Goal: Information Seeking & Learning: Check status

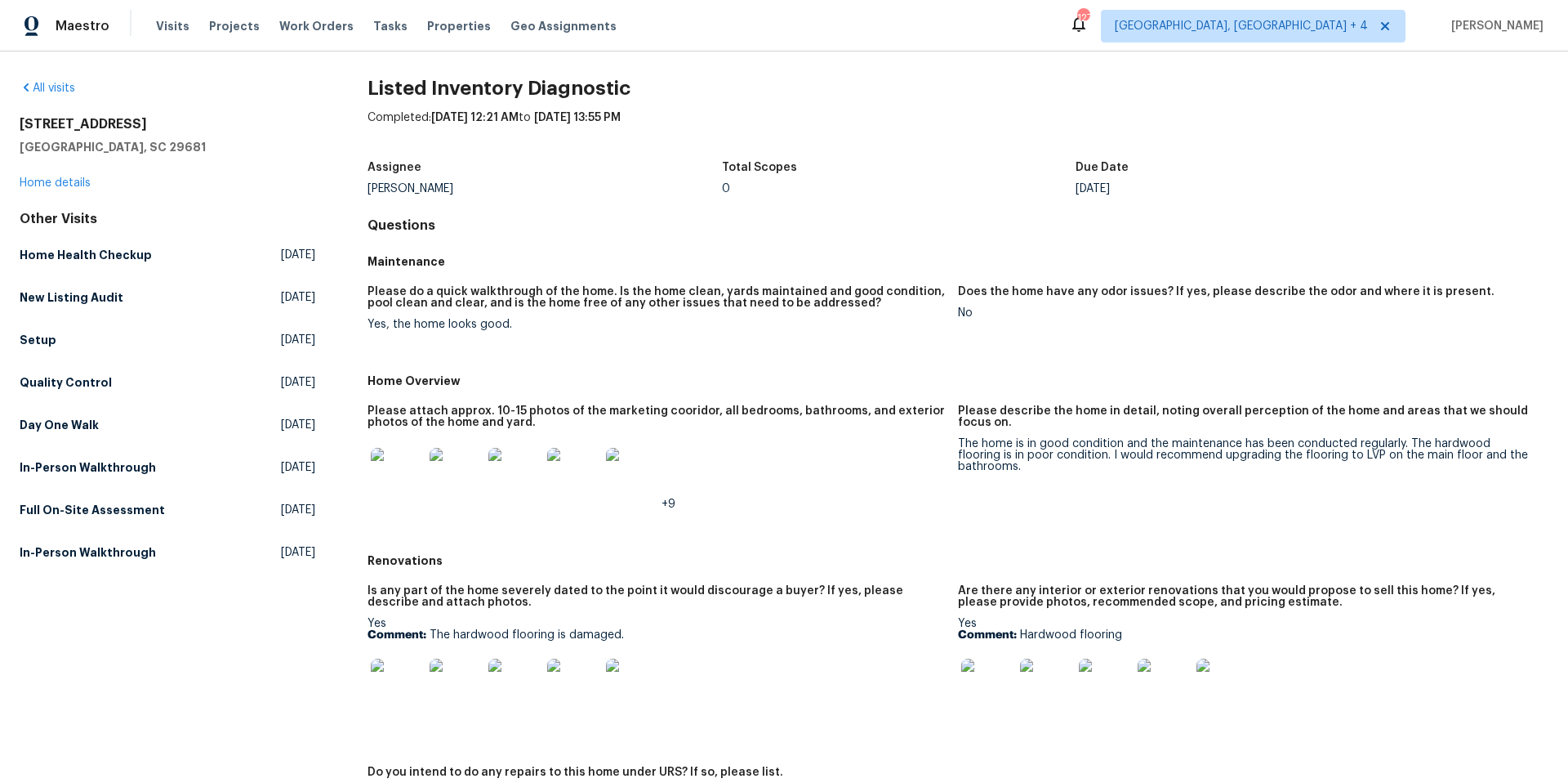
scroll to position [3, 0]
click at [389, 470] on img at bounding box center [397, 476] width 52 height 52
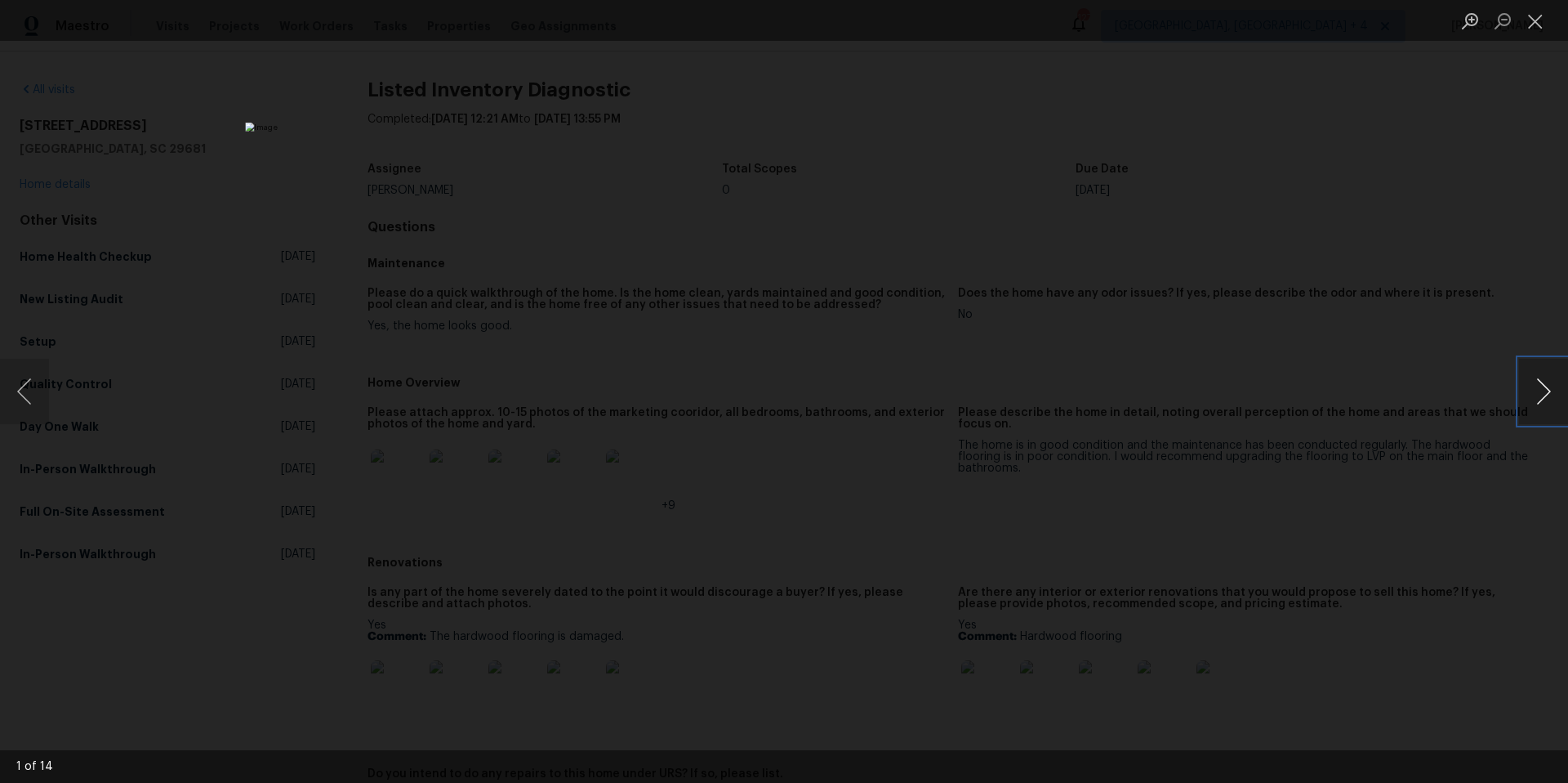
click at [1543, 392] on button "Next image" at bounding box center [1543, 392] width 49 height 65
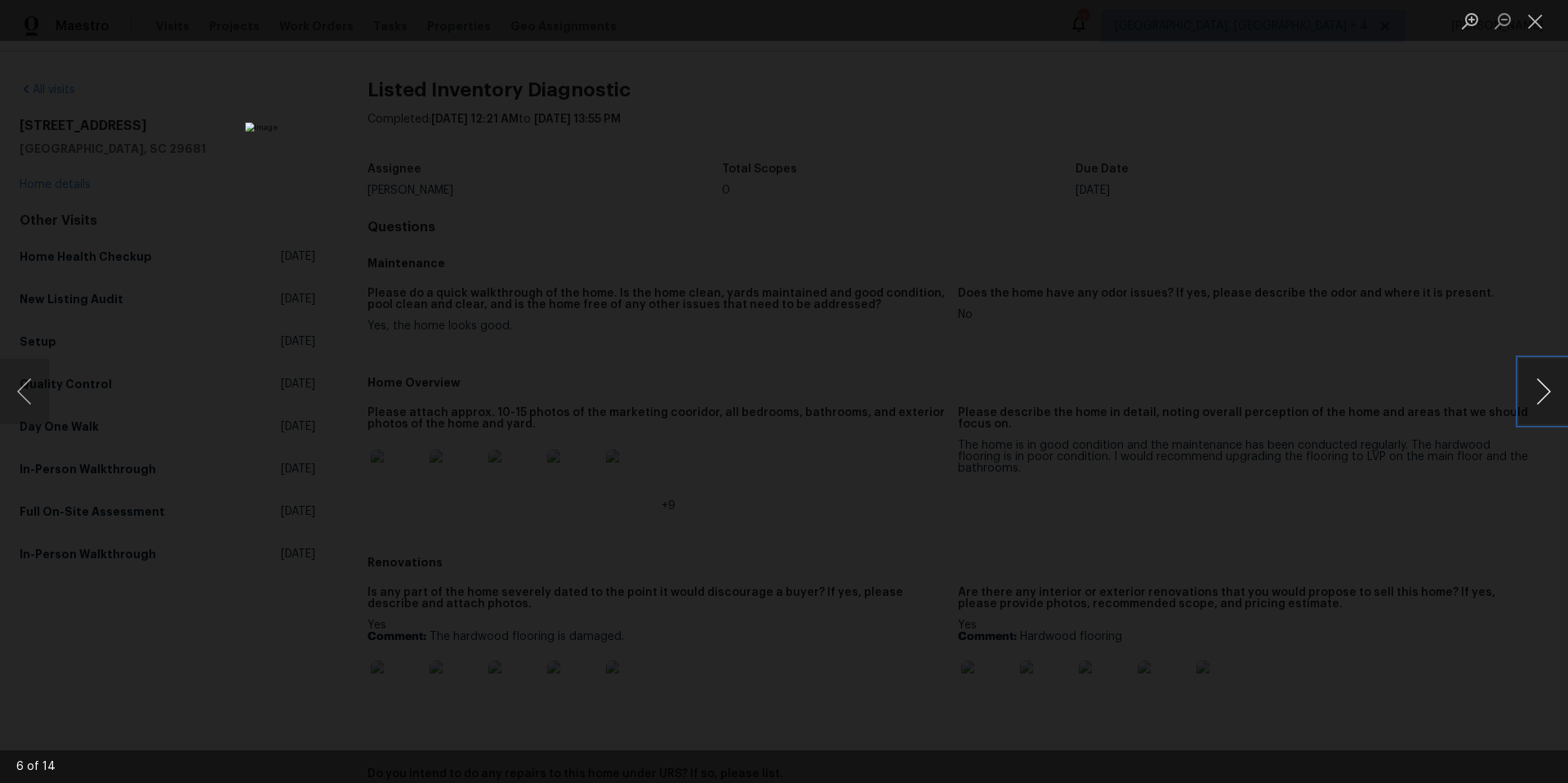
click at [1543, 392] on button "Next image" at bounding box center [1543, 392] width 49 height 65
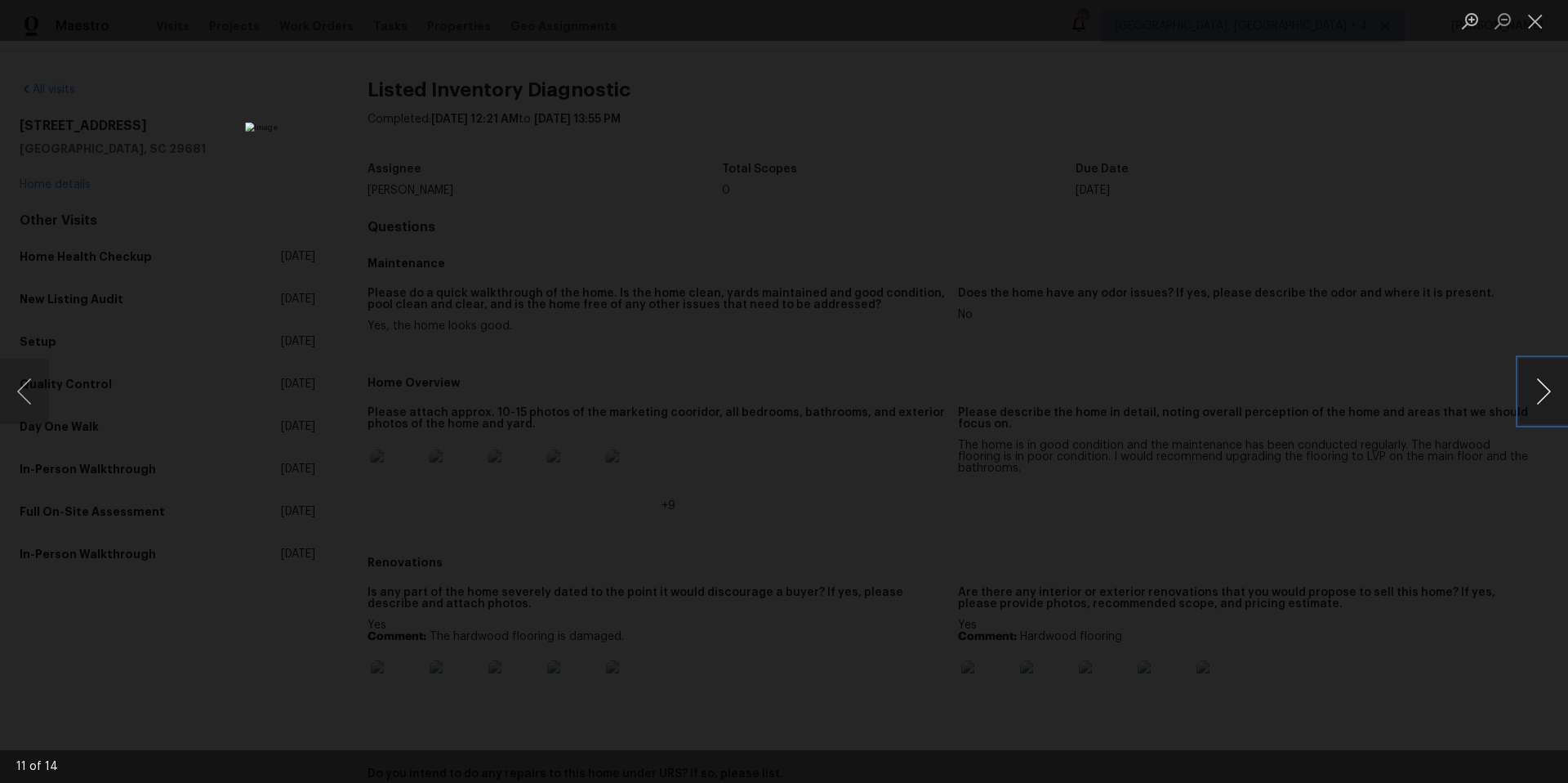
click at [1543, 392] on button "Next image" at bounding box center [1543, 392] width 49 height 65
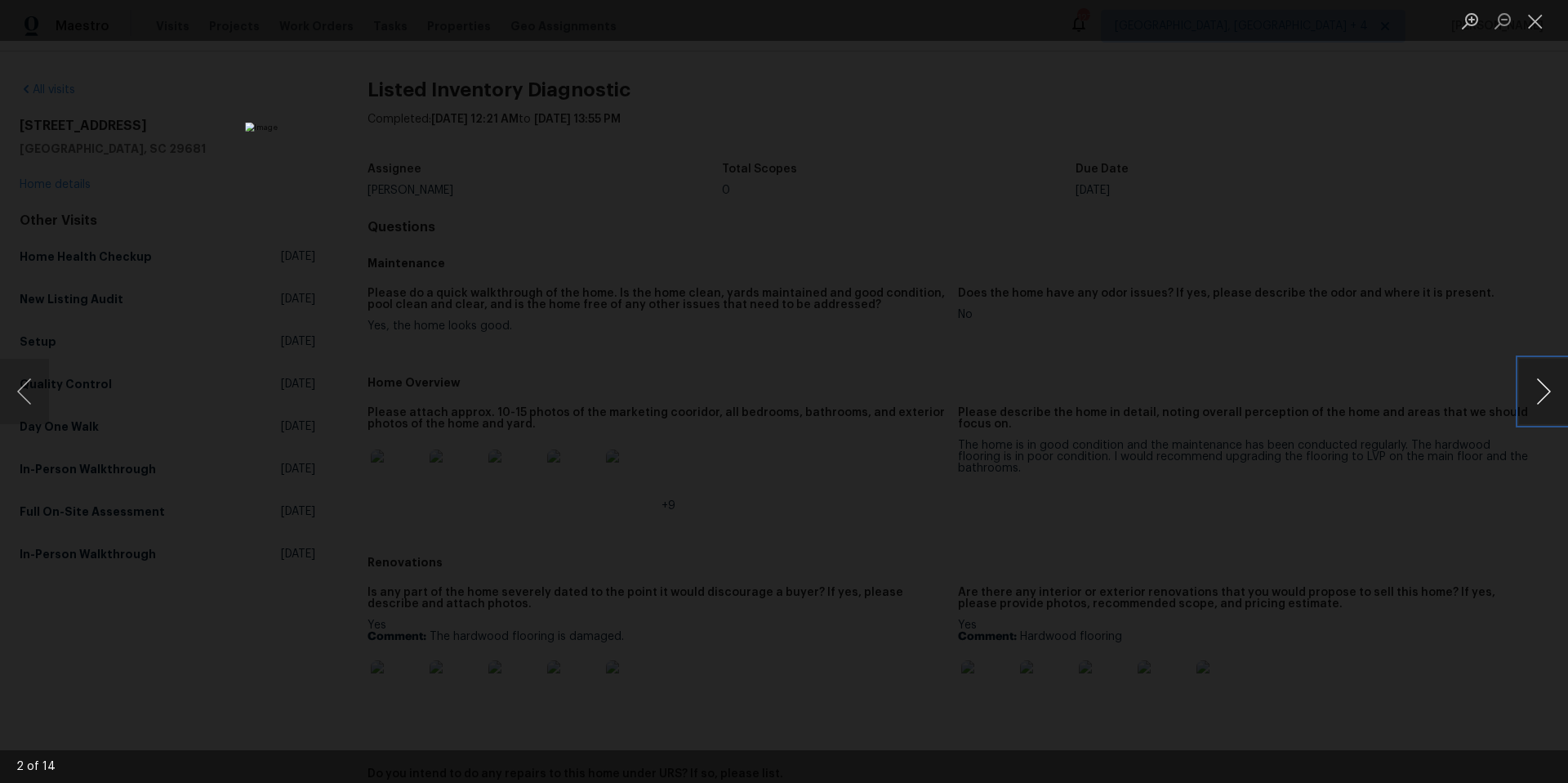
click at [1543, 392] on button "Next image" at bounding box center [1543, 392] width 49 height 65
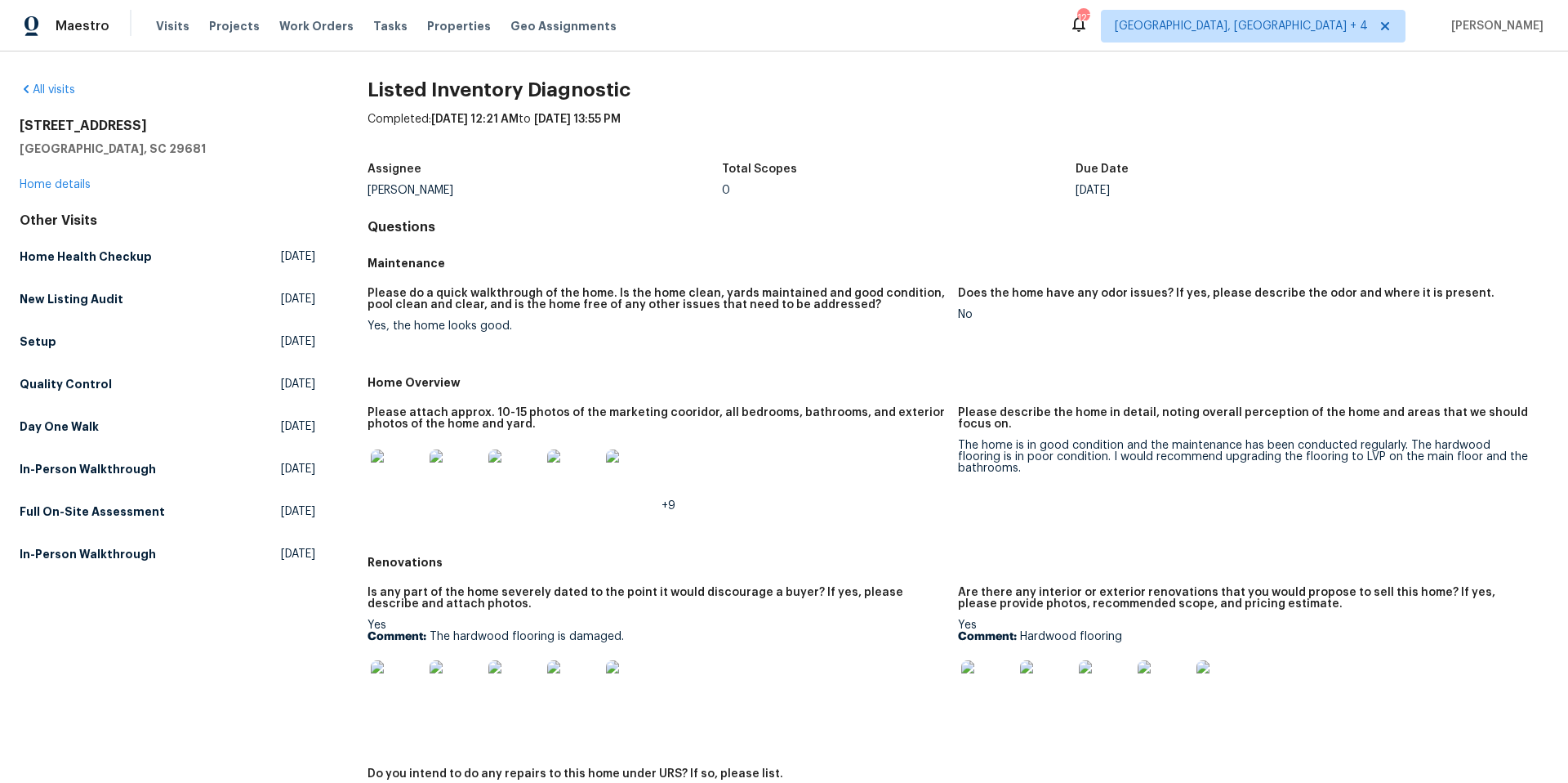
scroll to position [0, 0]
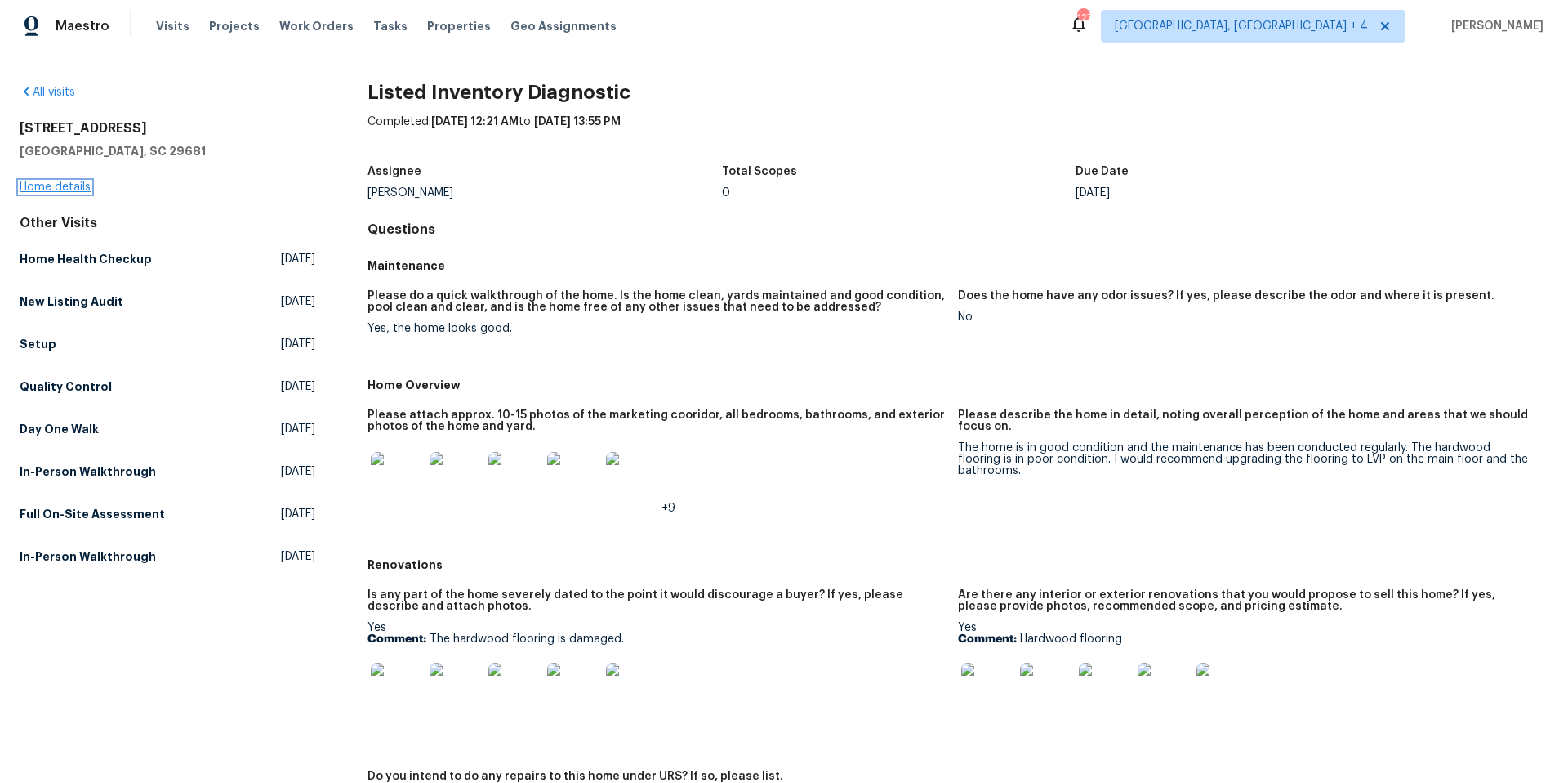
click at [77, 187] on link "Home details" at bounding box center [55, 187] width 71 height 12
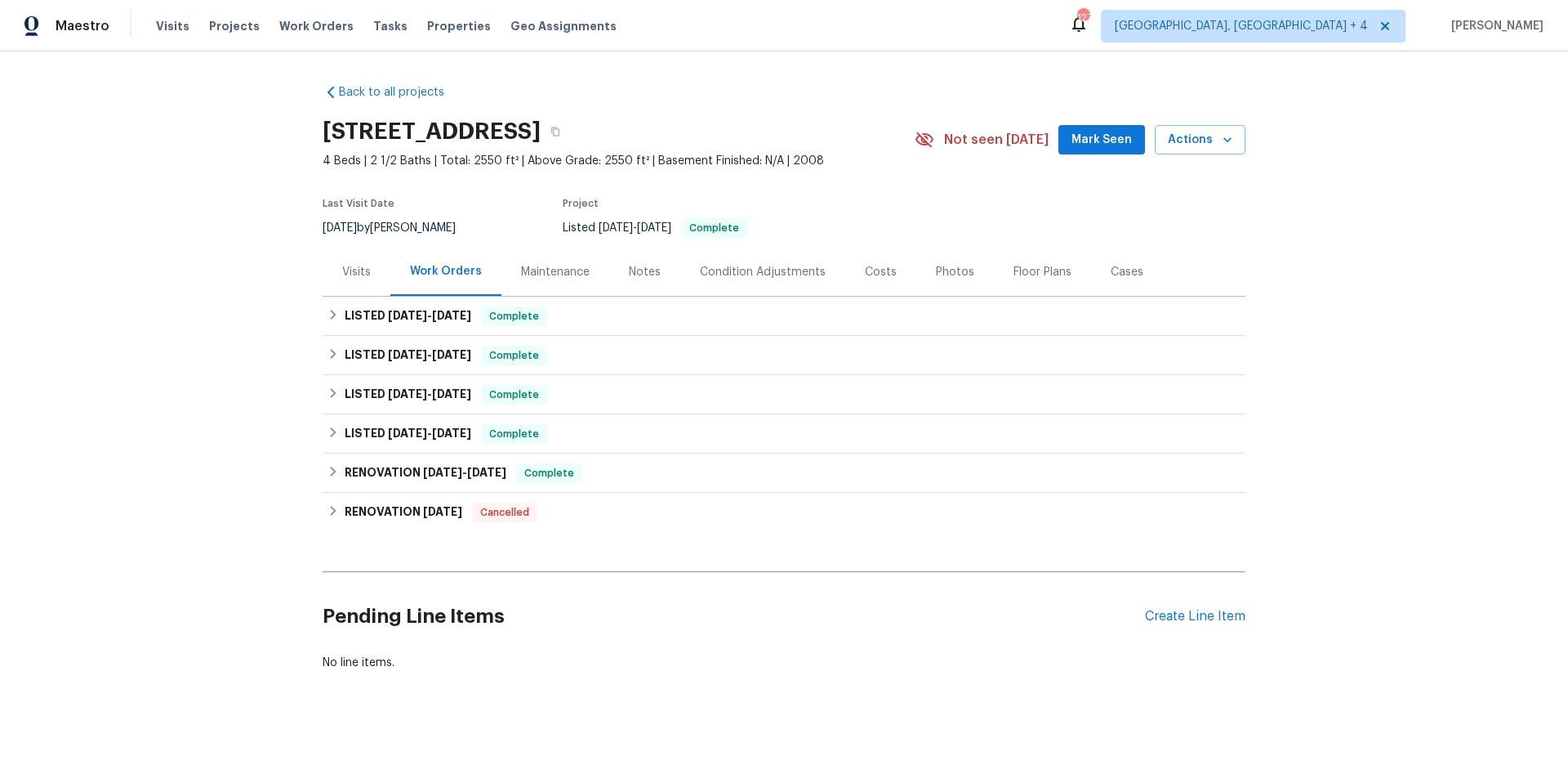
click at [1034, 274] on div "Floor Plans" at bounding box center [1042, 272] width 58 height 16
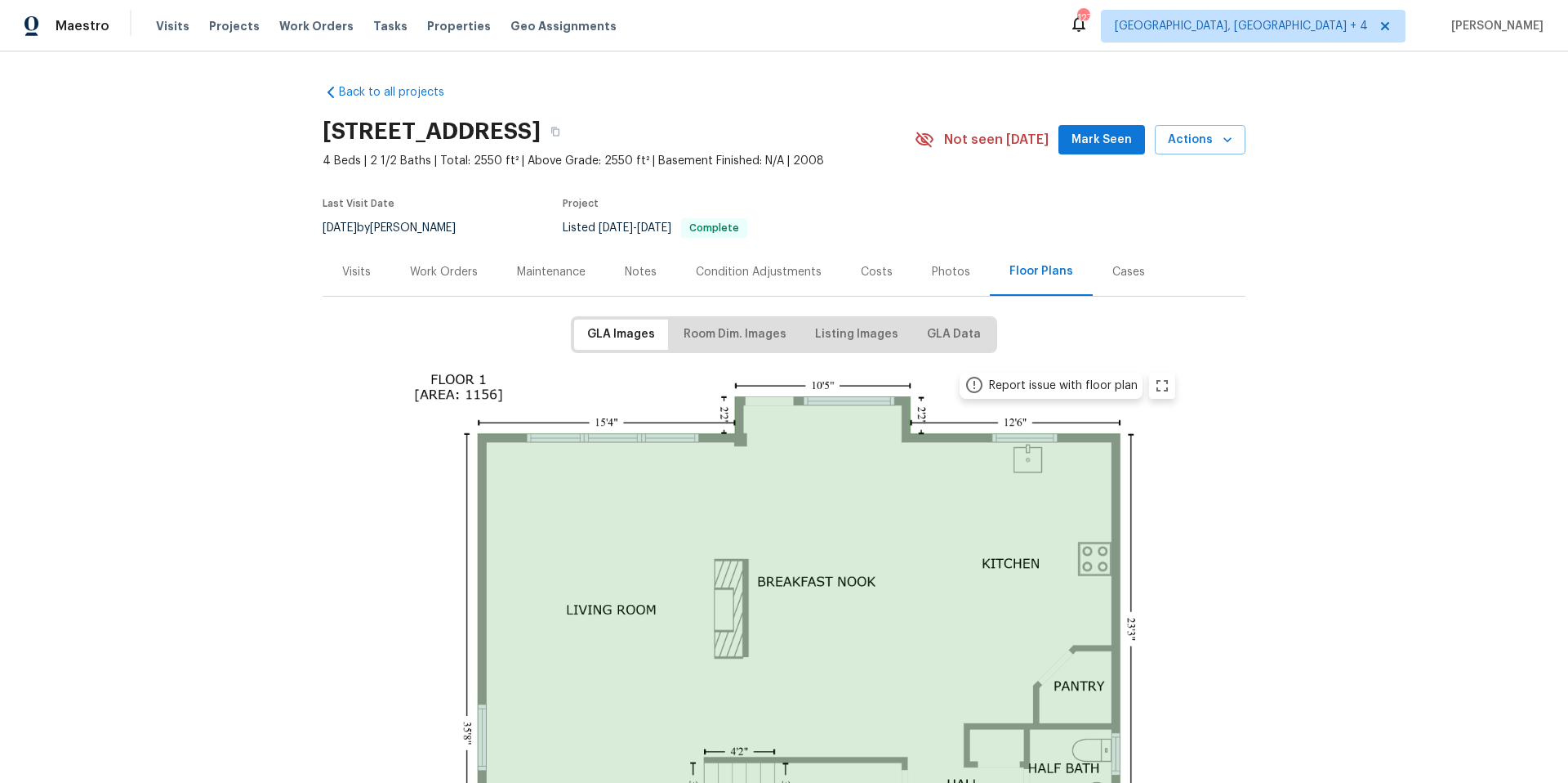
click at [361, 269] on div "Visits" at bounding box center [357, 272] width 29 height 16
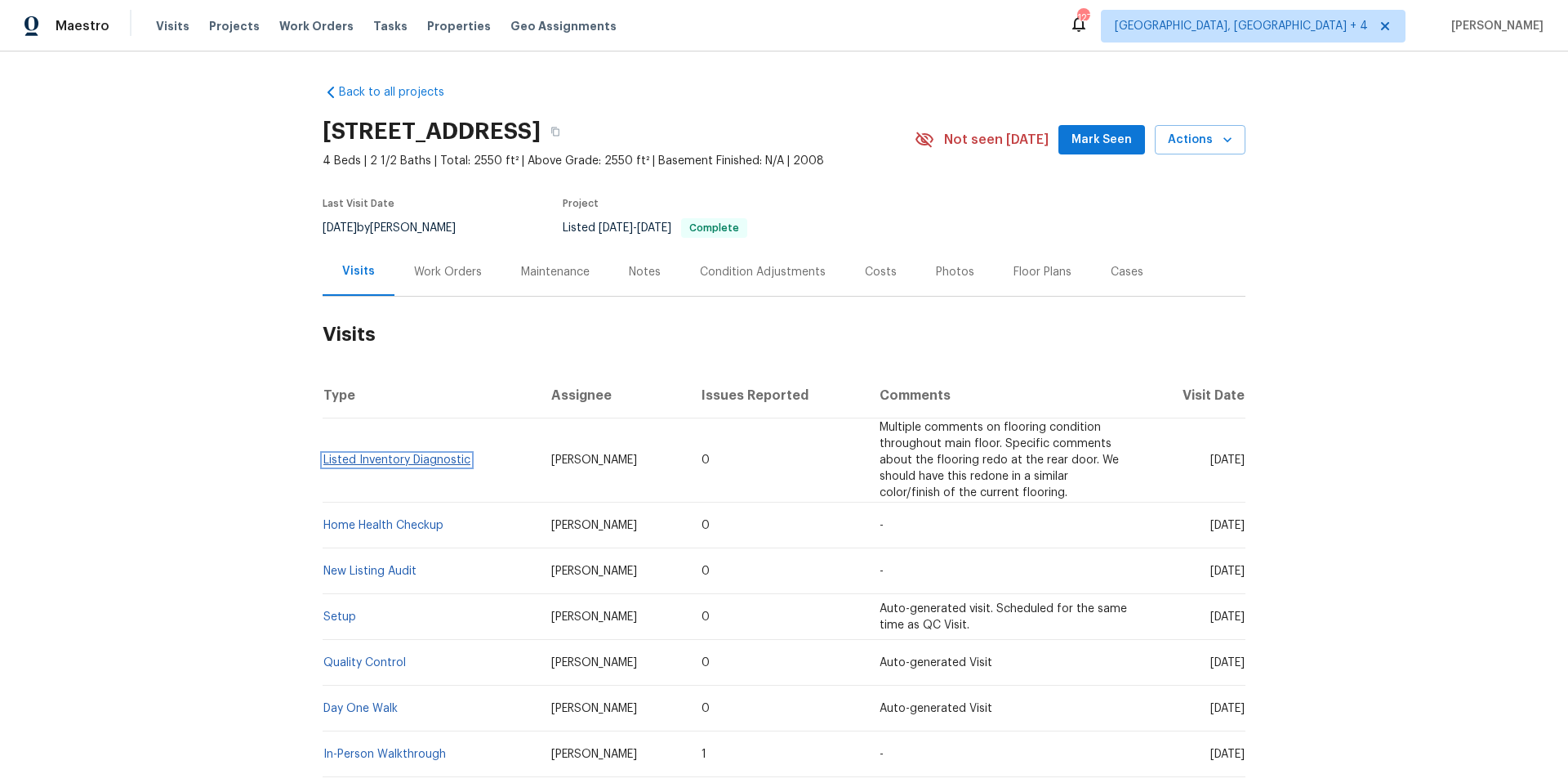
click at [447, 461] on link "Listed Inventory Diagnostic" at bounding box center [397, 459] width 147 height 12
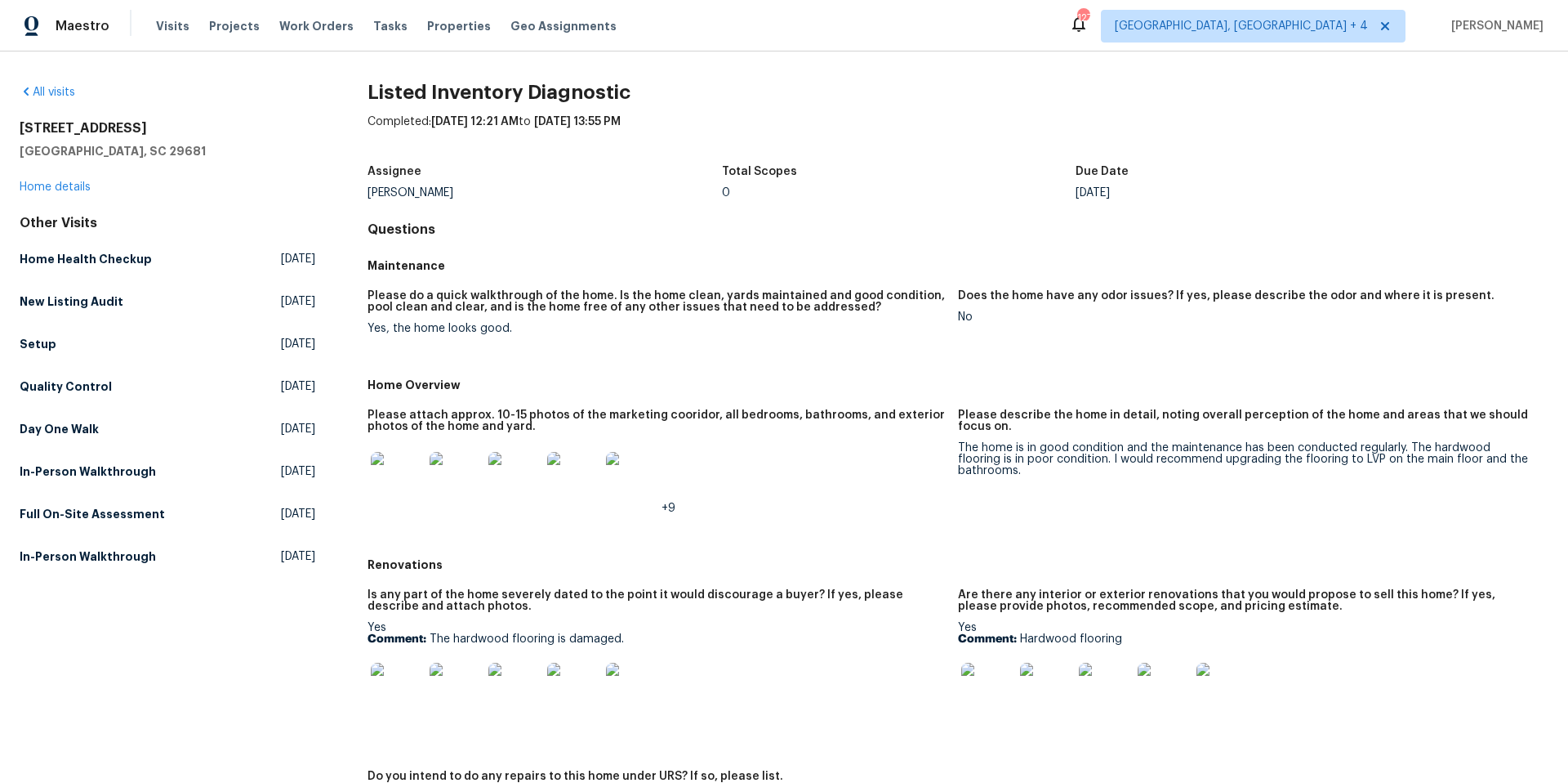
click at [388, 684] on img at bounding box center [397, 689] width 52 height 52
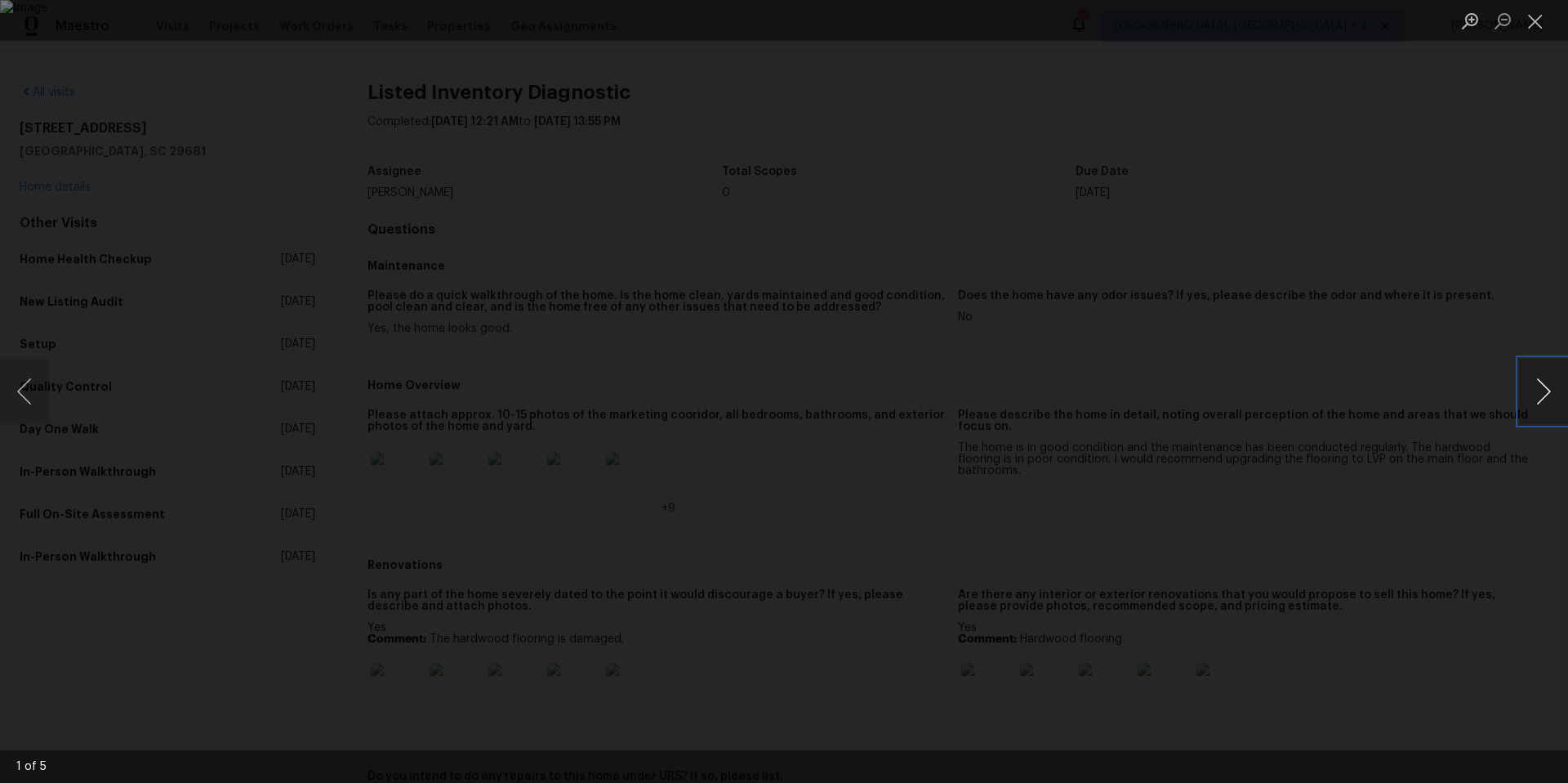
click at [1547, 392] on button "Next image" at bounding box center [1543, 392] width 49 height 65
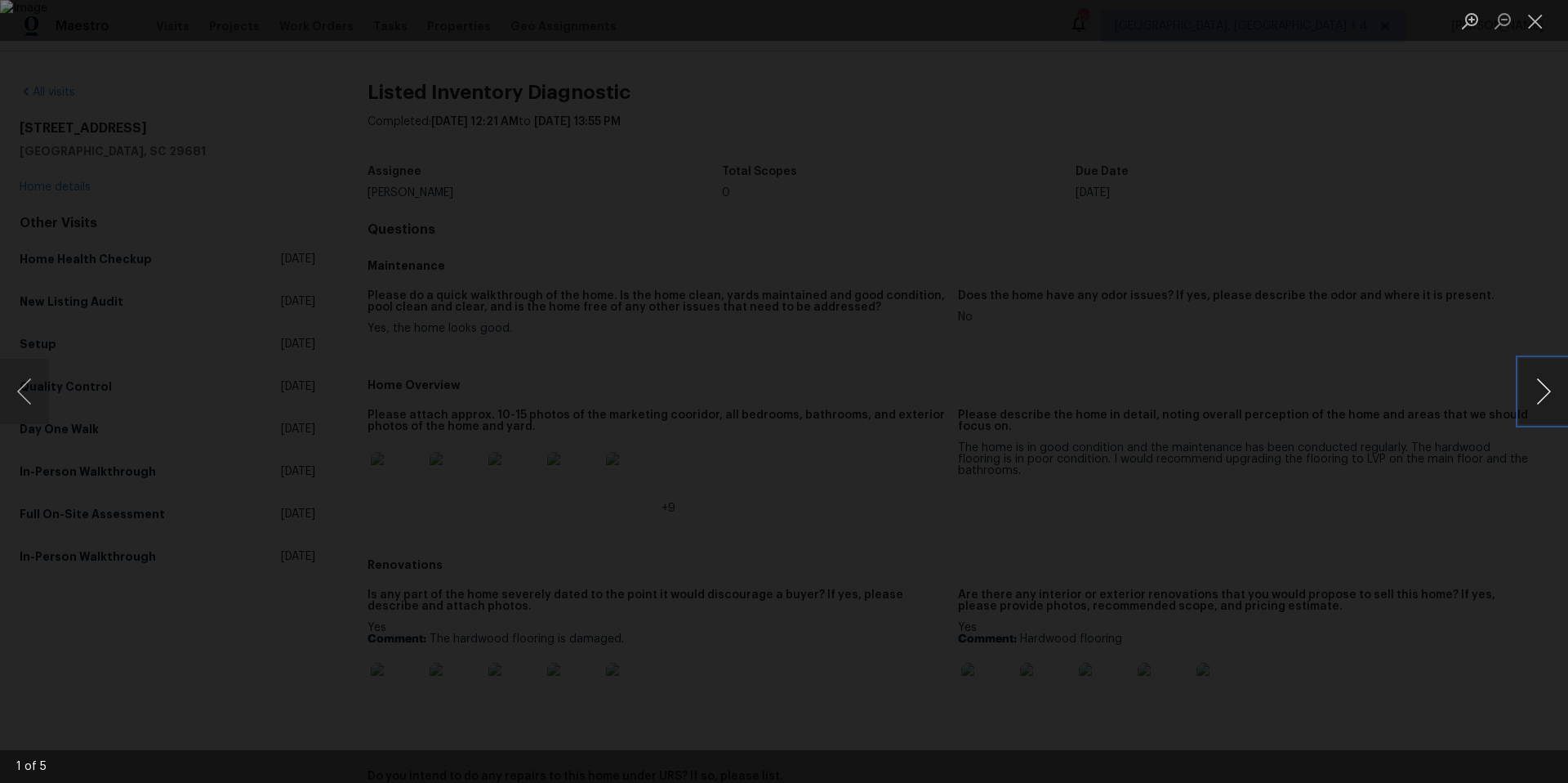
click at [1547, 392] on button "Next image" at bounding box center [1543, 392] width 49 height 65
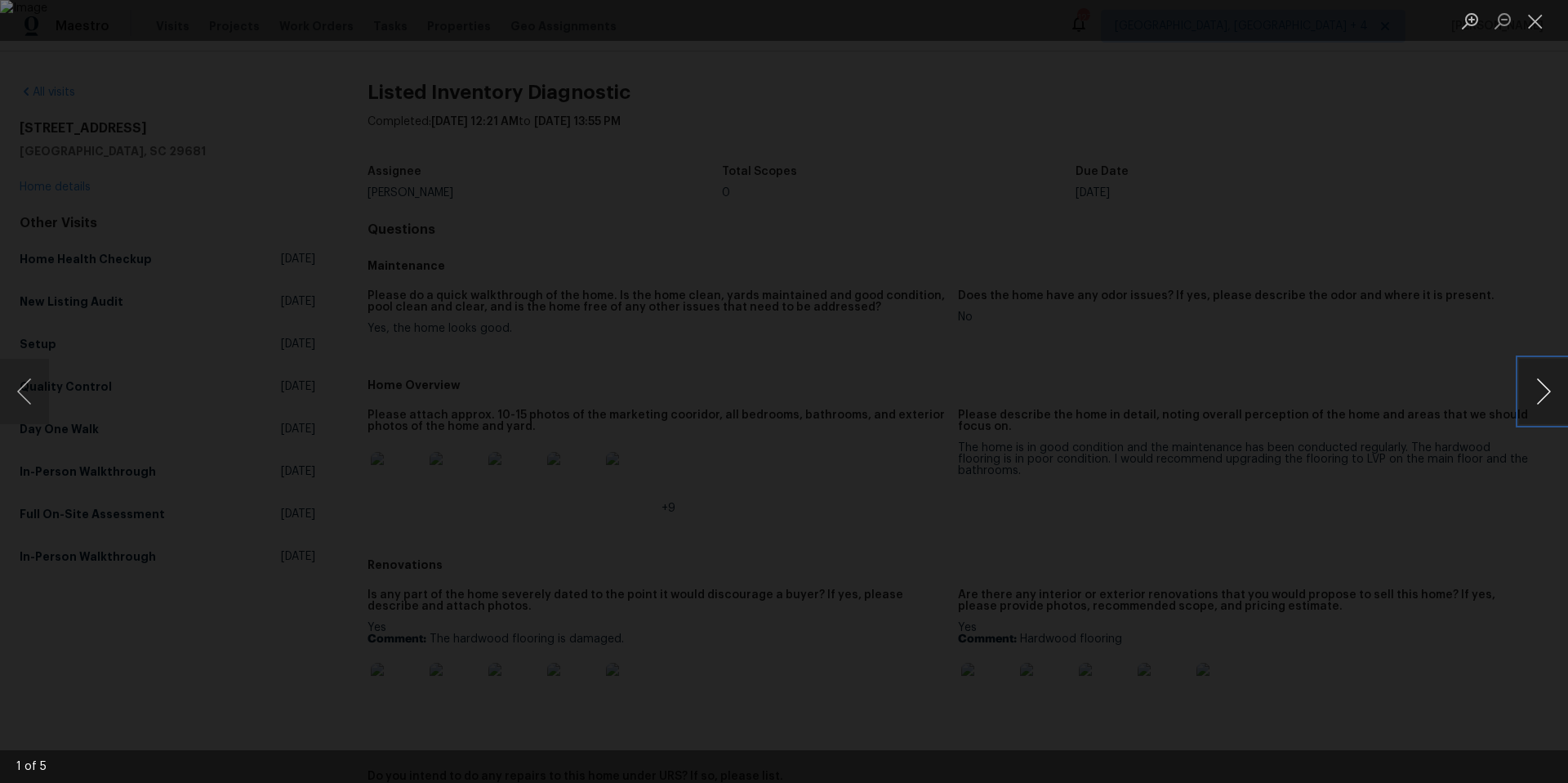
click at [1547, 392] on button "Next image" at bounding box center [1543, 392] width 49 height 65
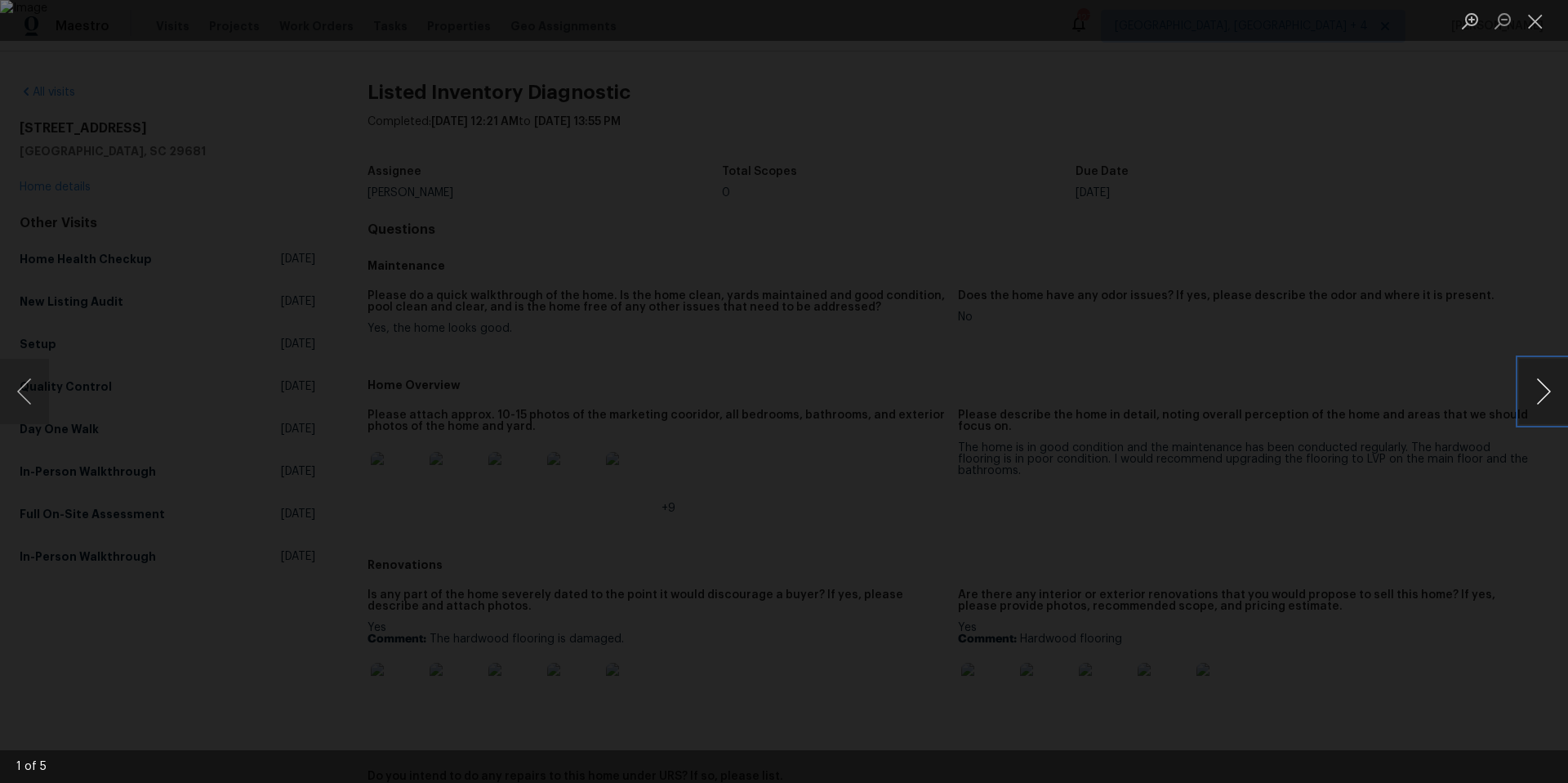
click at [1547, 392] on button "Next image" at bounding box center [1543, 392] width 49 height 65
click at [1541, 23] on button "Close lightbox" at bounding box center [1535, 21] width 33 height 29
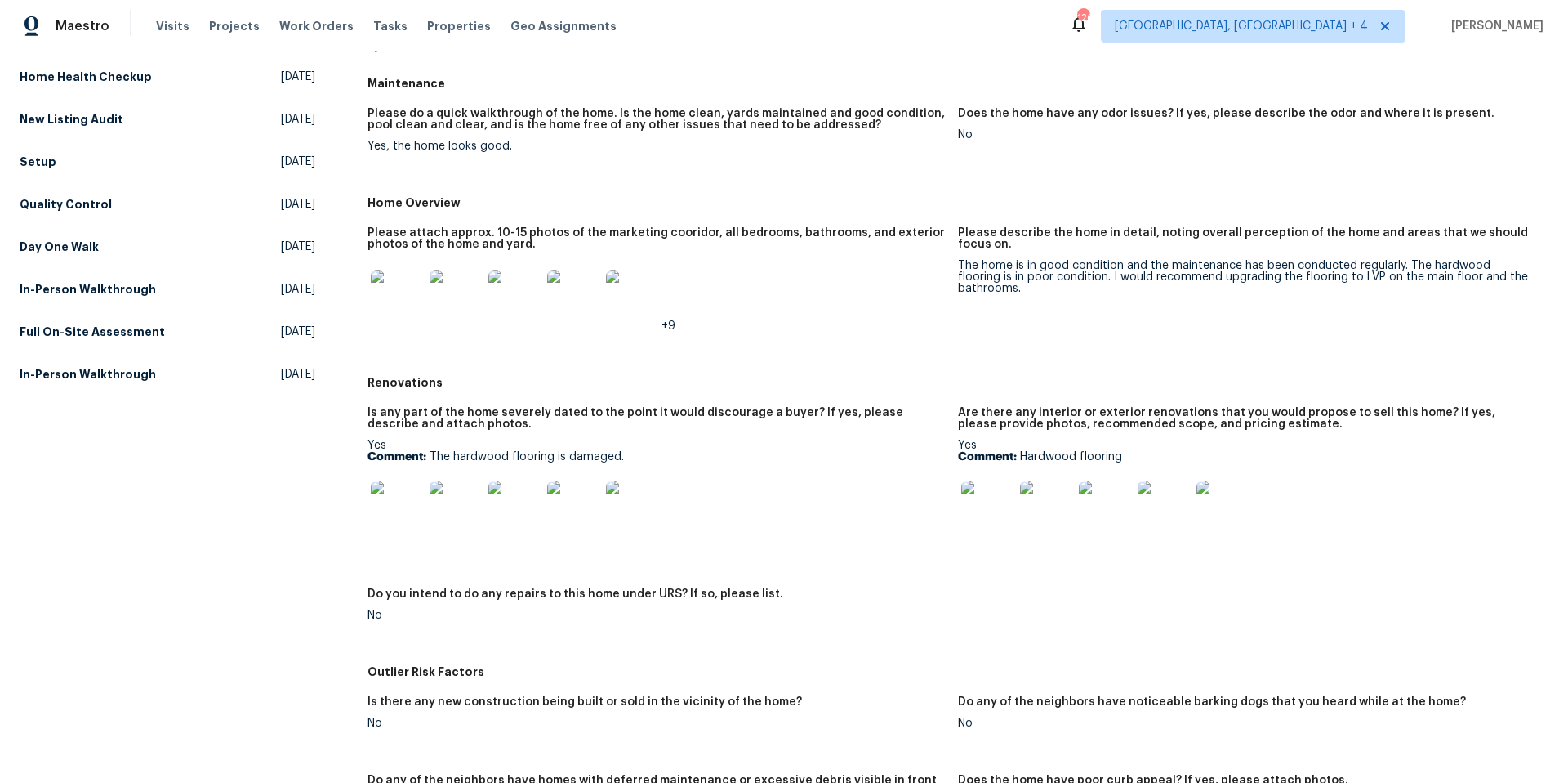
scroll to position [239, 0]
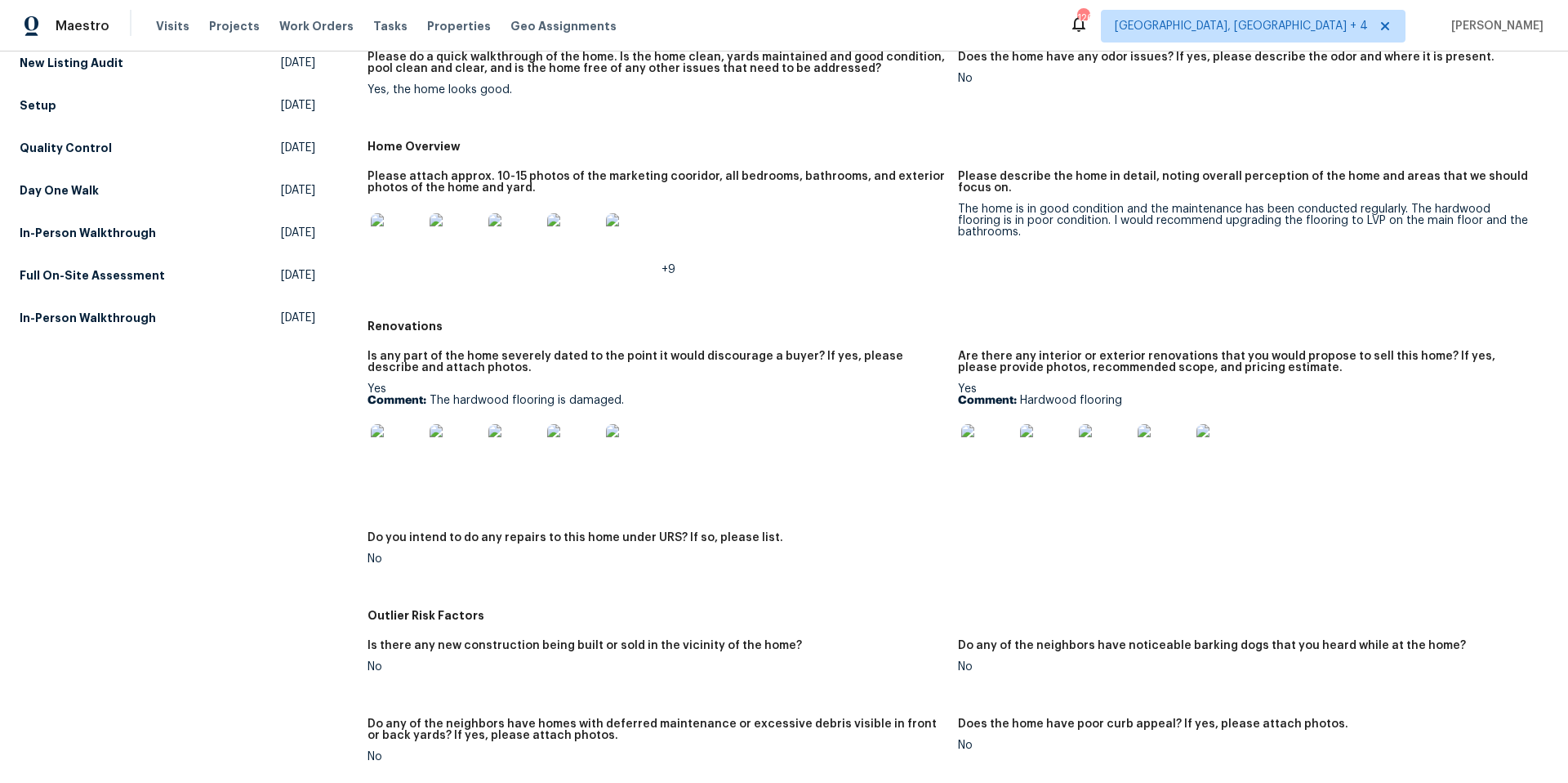
click at [446, 226] on img at bounding box center [455, 240] width 52 height 52
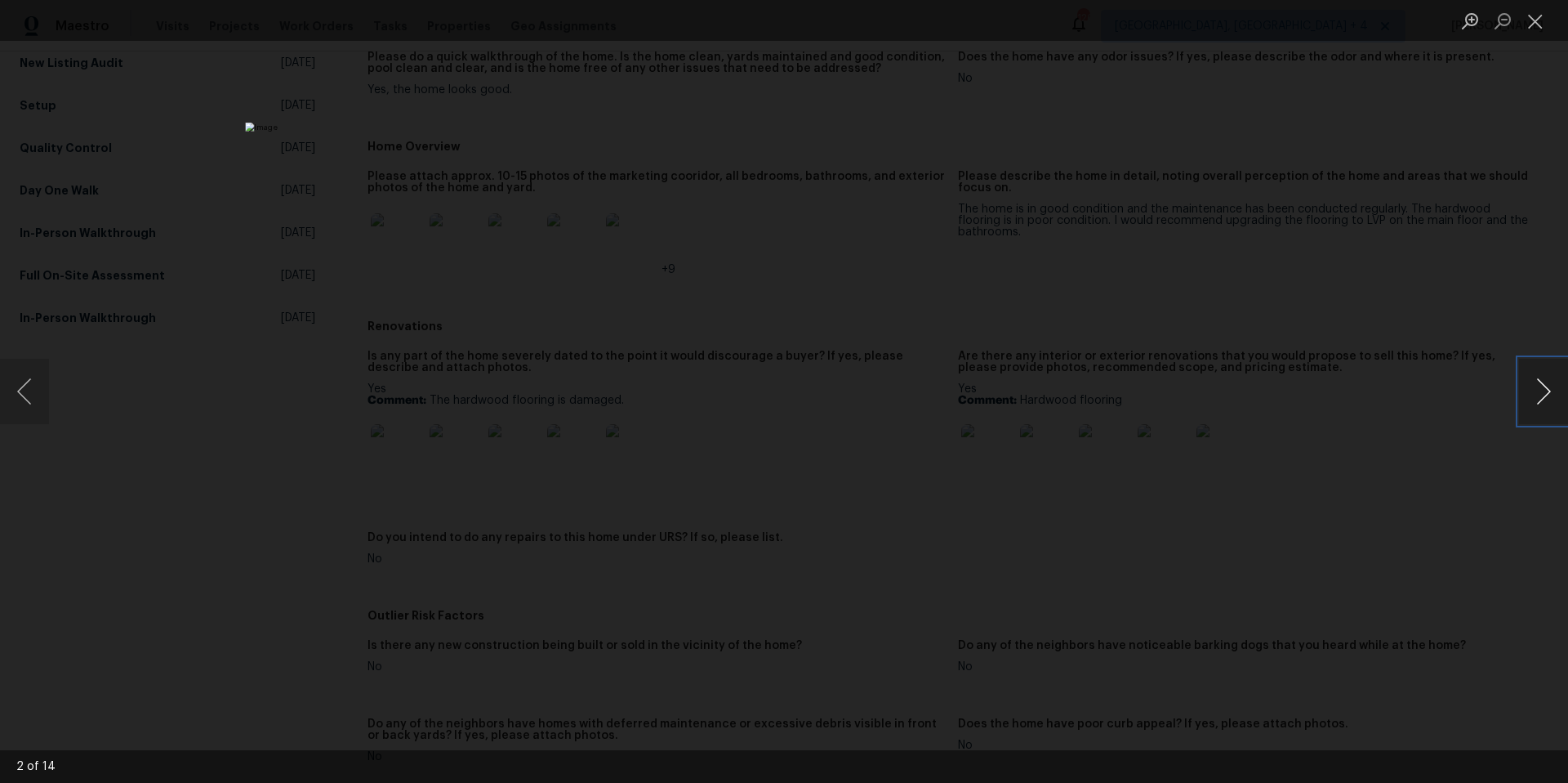
click at [1545, 393] on button "Next image" at bounding box center [1543, 392] width 49 height 65
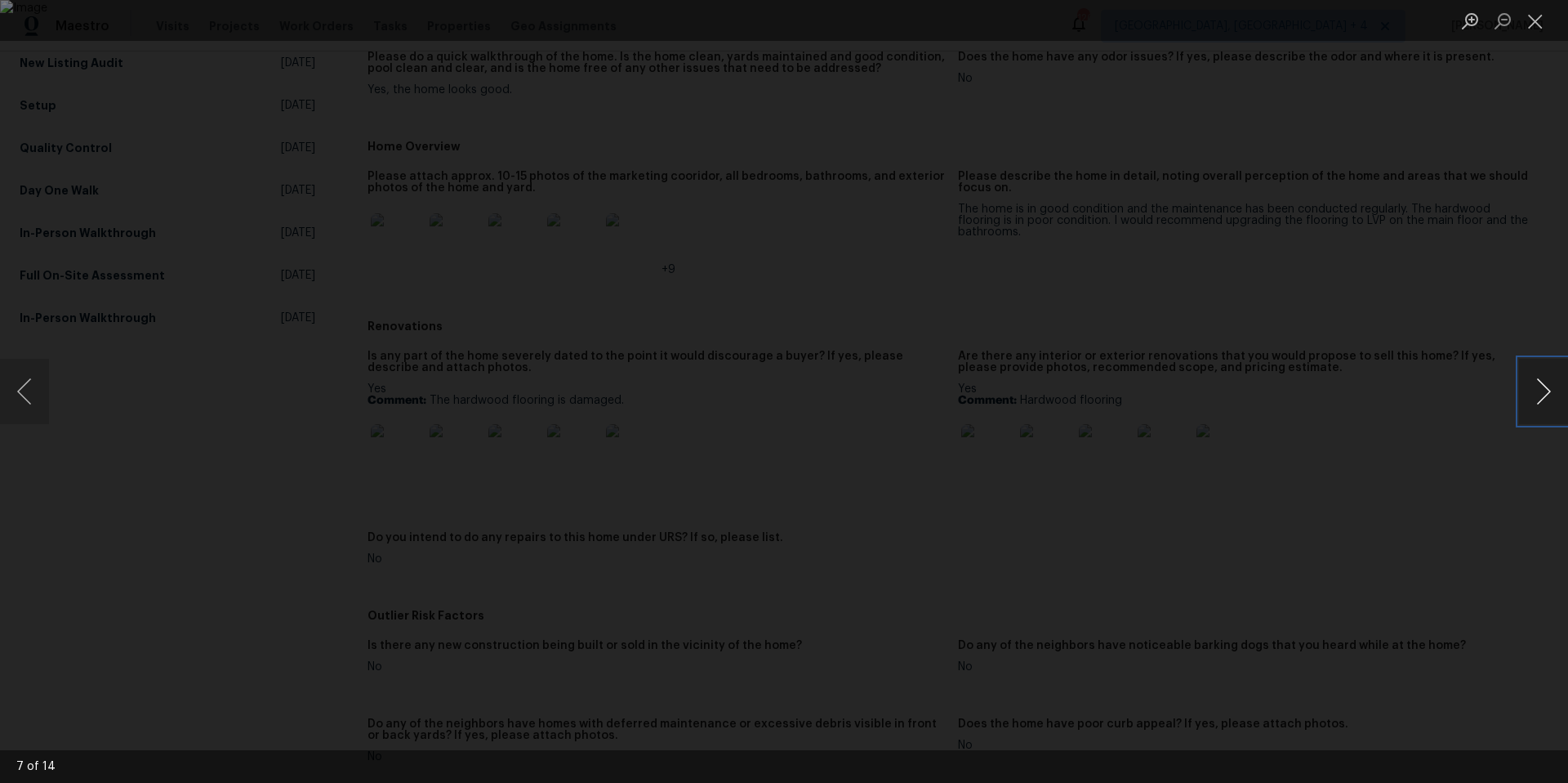
click at [1545, 393] on button "Next image" at bounding box center [1543, 392] width 49 height 65
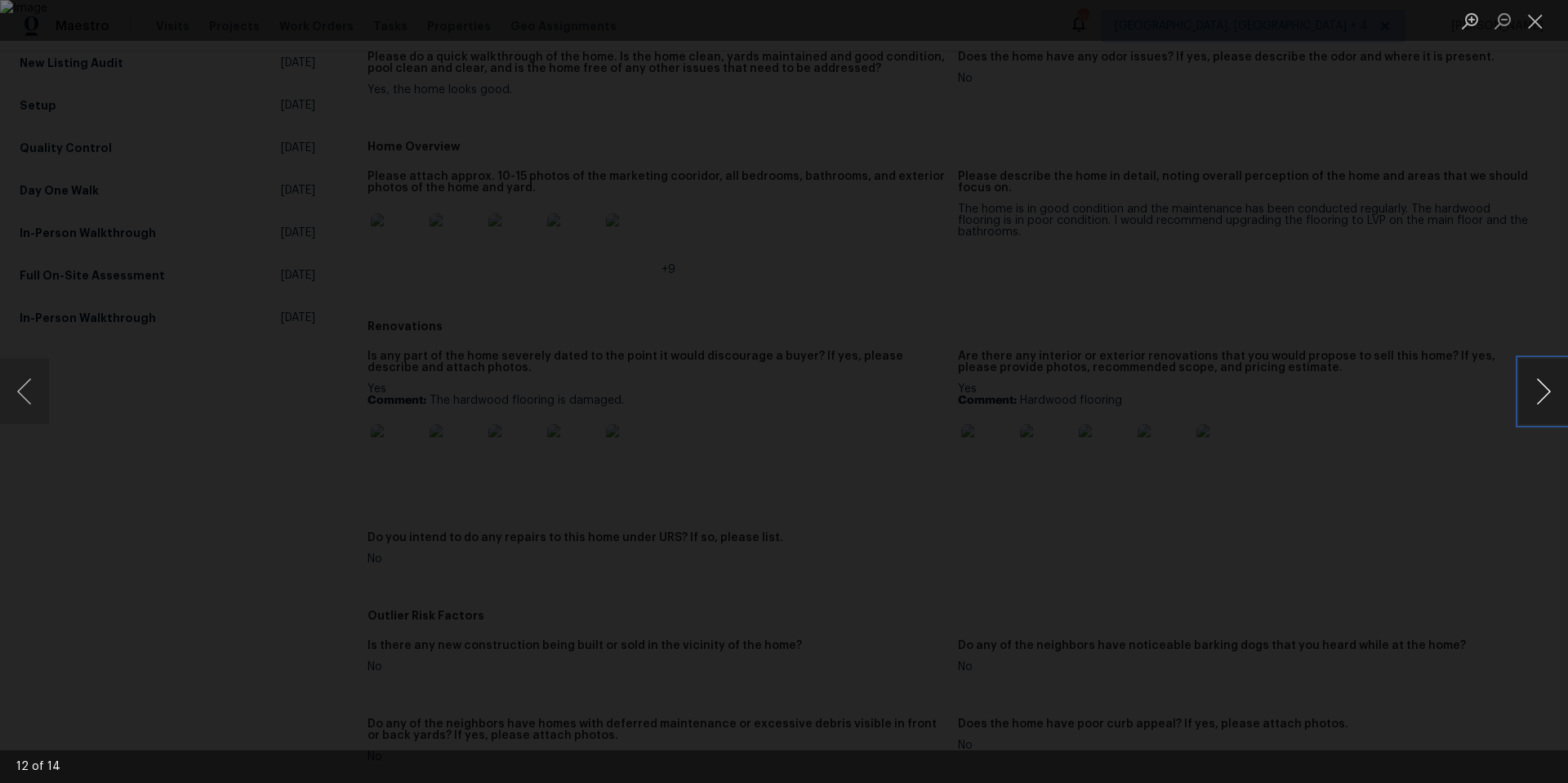
click at [1545, 393] on button "Next image" at bounding box center [1543, 392] width 49 height 65
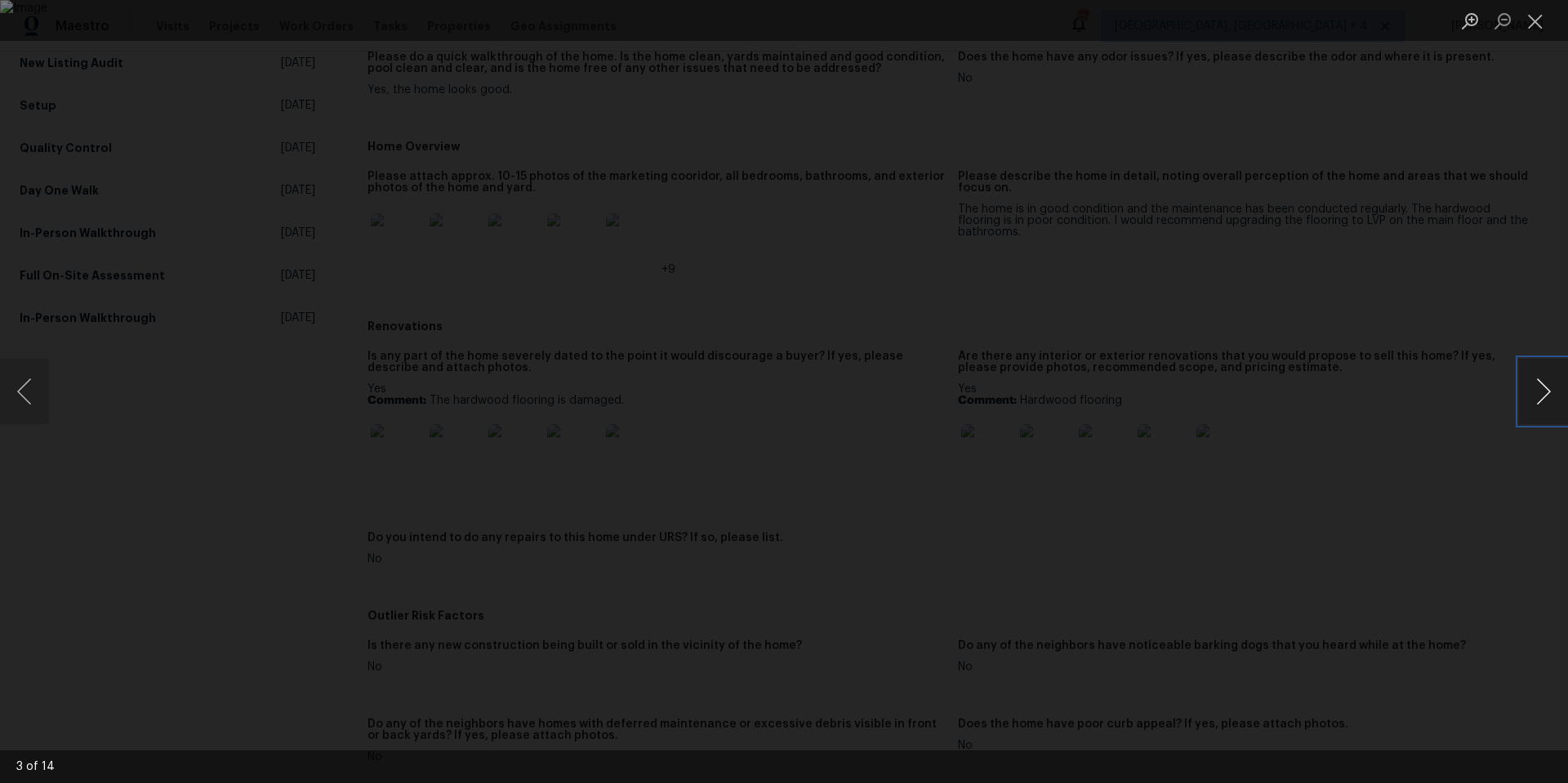
click at [1545, 393] on button "Next image" at bounding box center [1543, 392] width 49 height 65
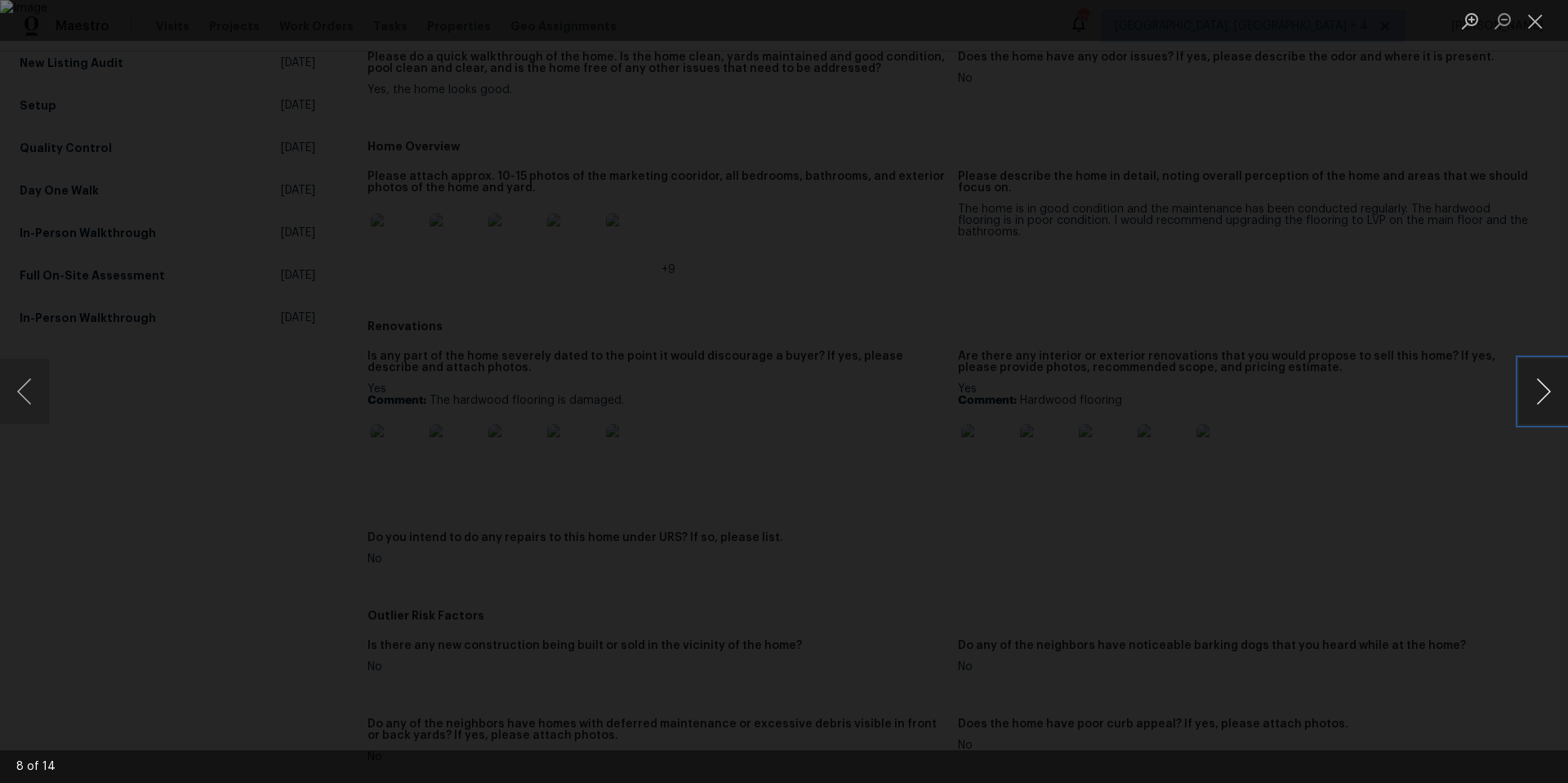
click at [1545, 393] on button "Next image" at bounding box center [1543, 392] width 49 height 65
click at [1542, 22] on button "Close lightbox" at bounding box center [1535, 21] width 33 height 29
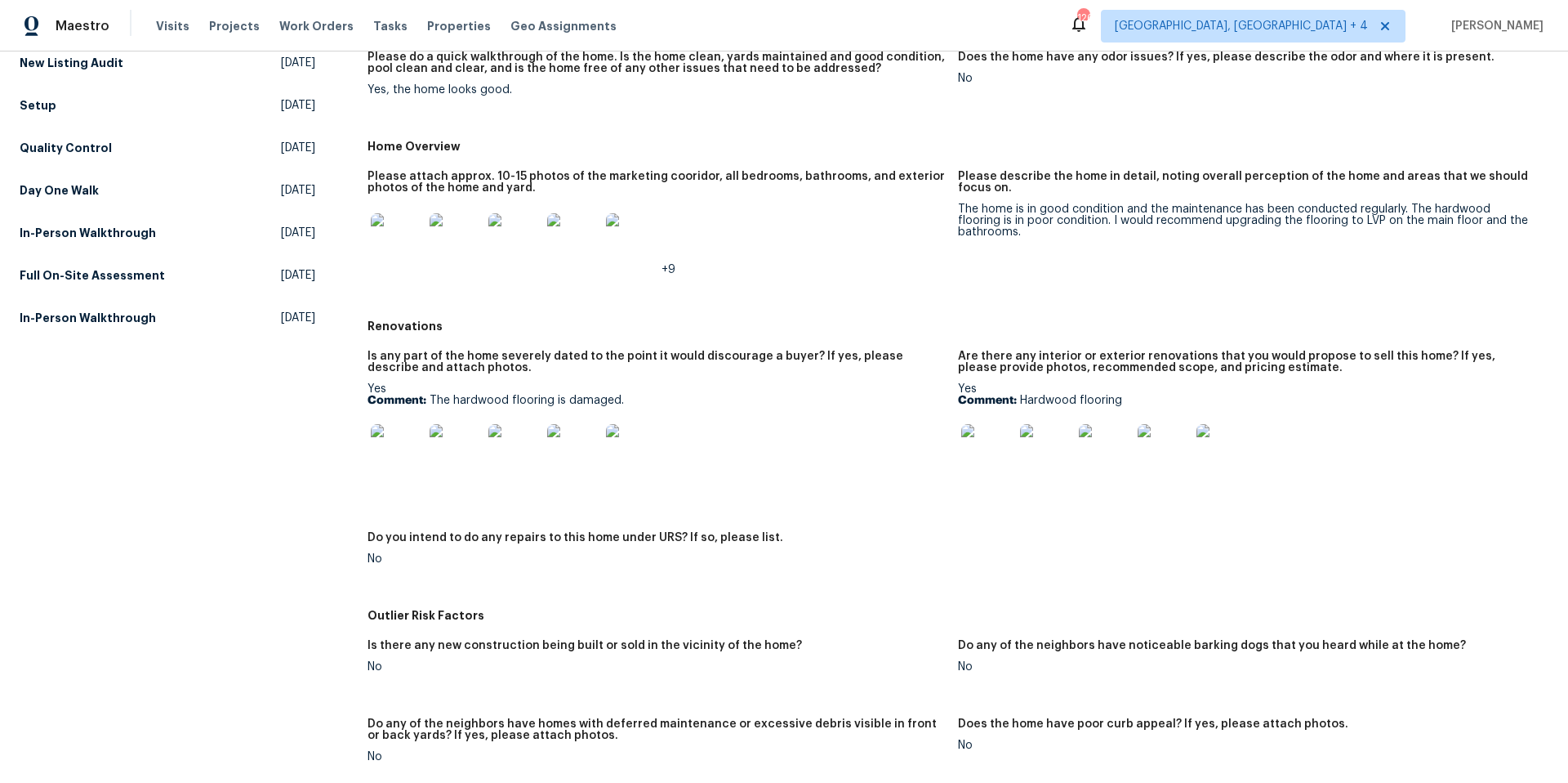
scroll to position [0, 0]
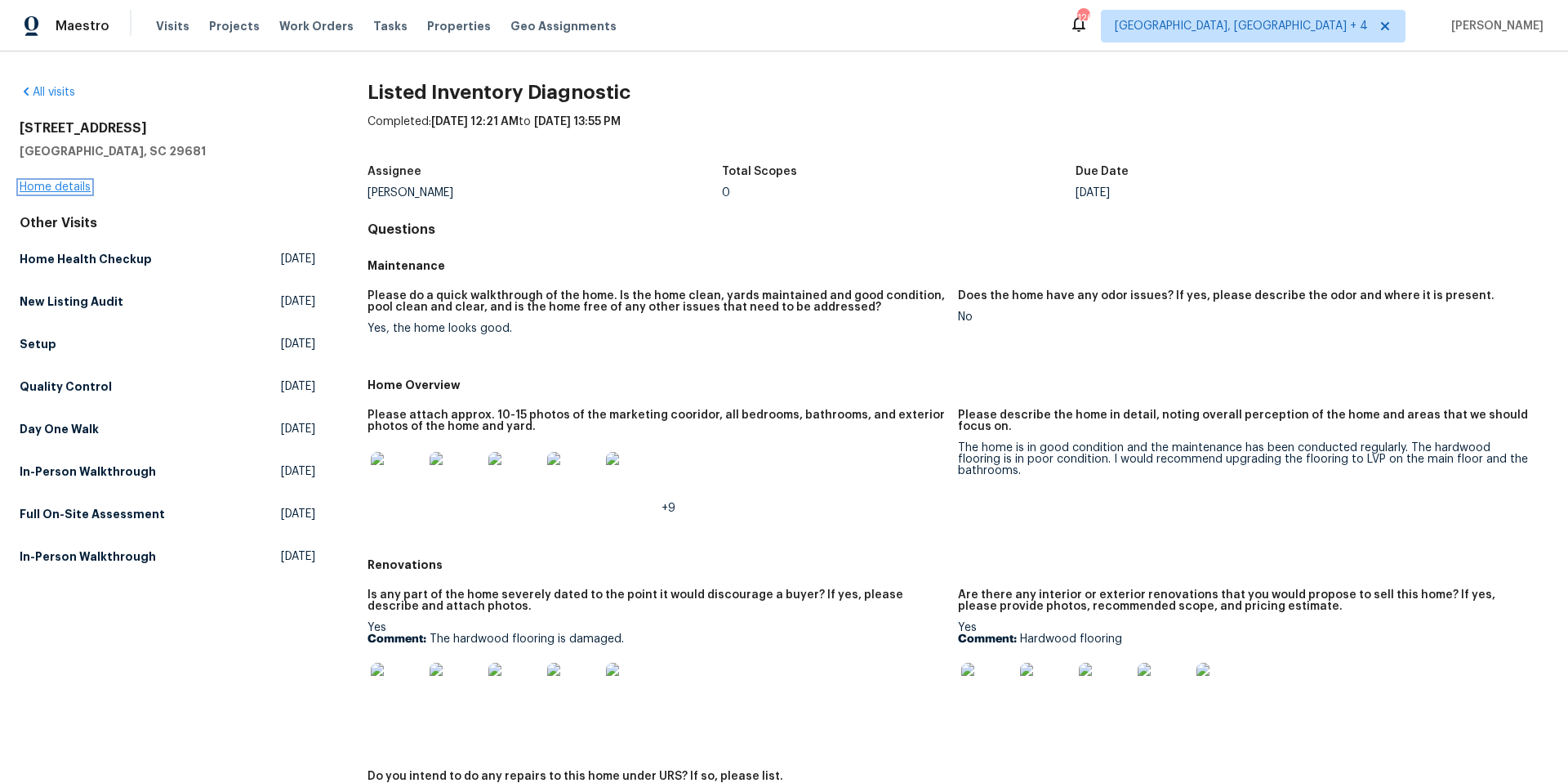
click at [68, 188] on link "Home details" at bounding box center [55, 187] width 71 height 12
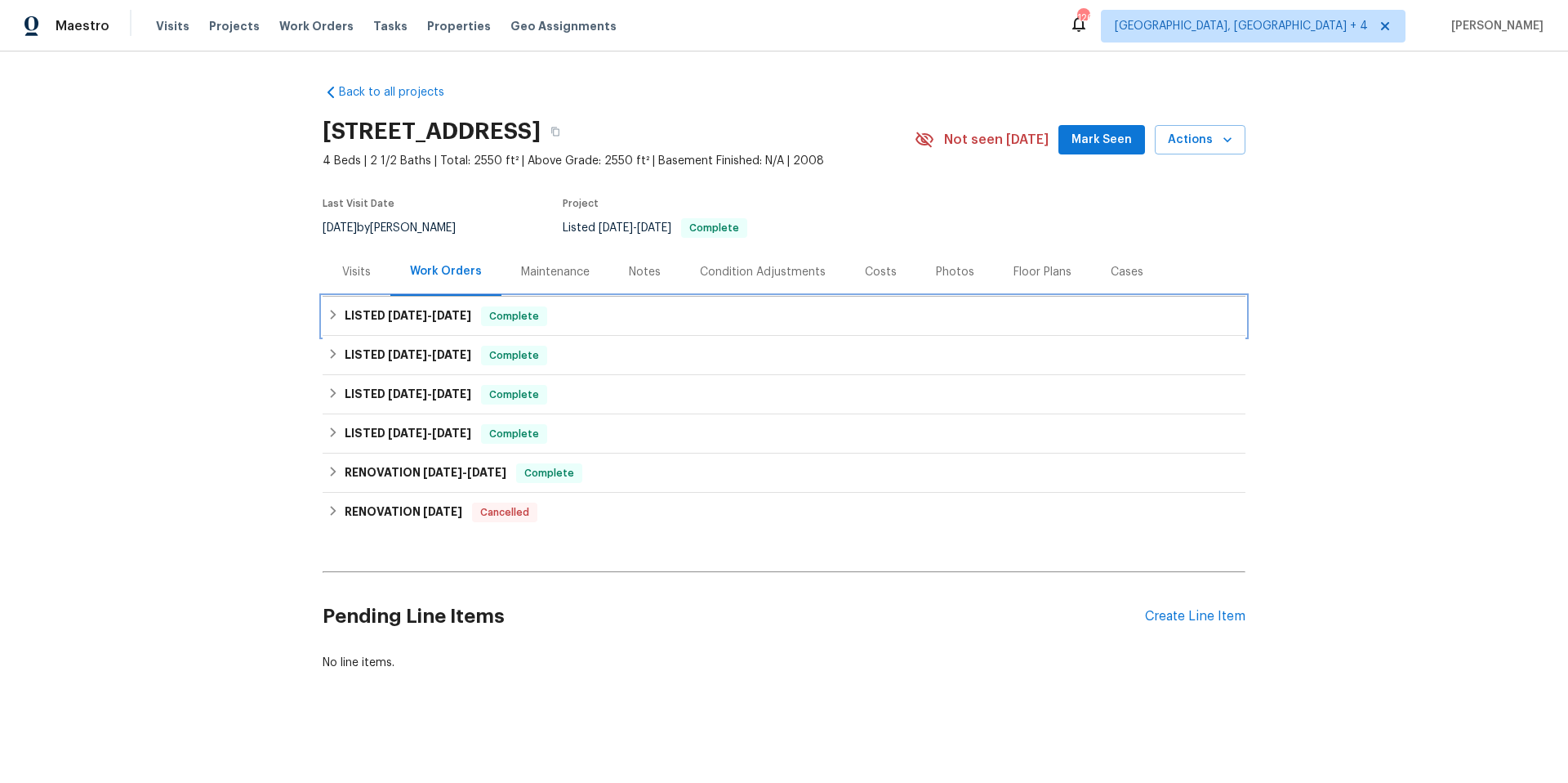
click at [517, 315] on span "Complete" at bounding box center [514, 316] width 63 height 16
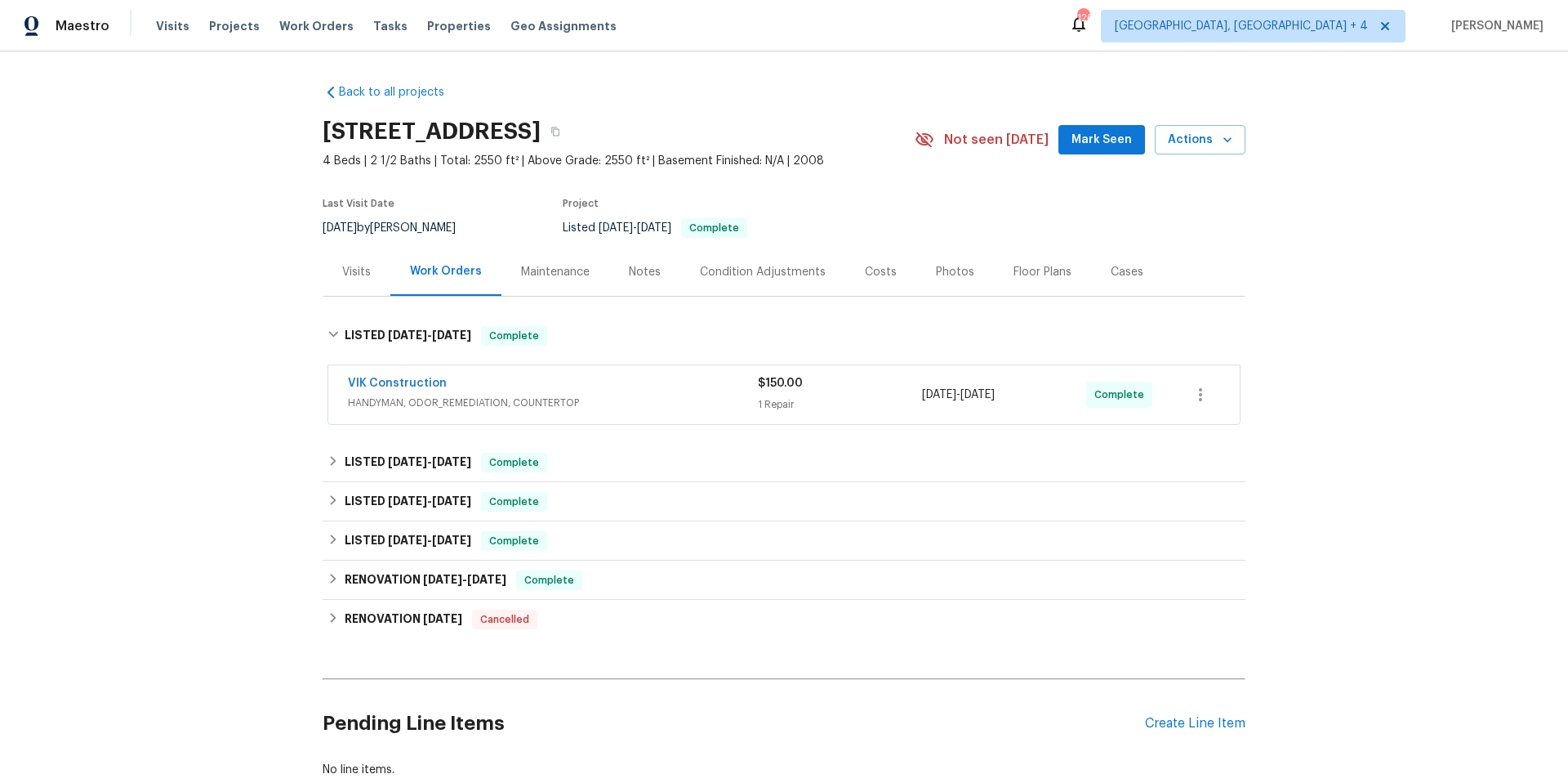
click at [631, 394] on span "HANDYMAN, ODOR_REMEDIATION, COUNTERTOP" at bounding box center [553, 402] width 410 height 16
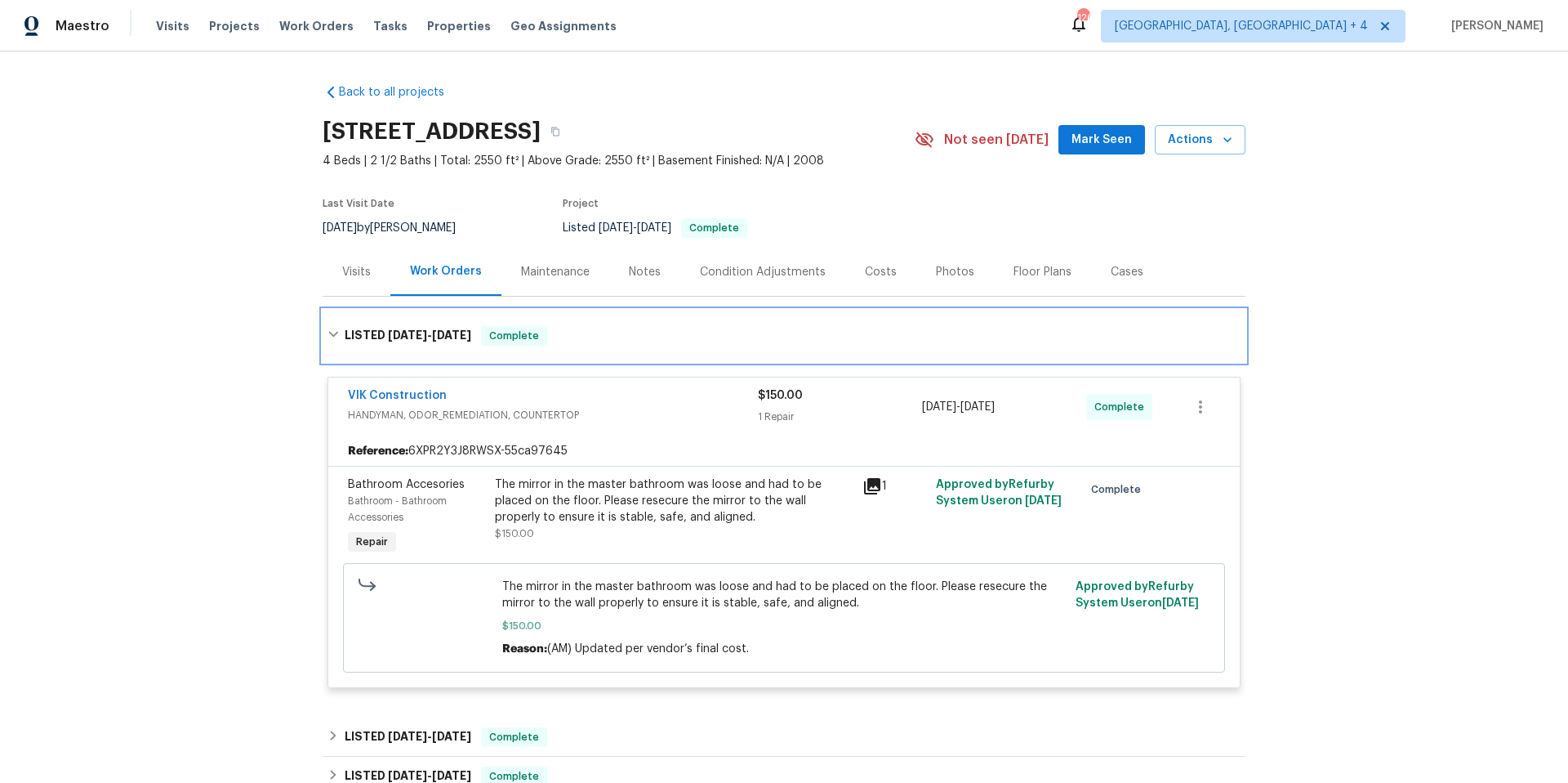
drag, startPoint x: 333, startPoint y: 332, endPoint x: 344, endPoint y: 338, distance: 12.5
click at [333, 332] on icon at bounding box center [333, 334] width 12 height 12
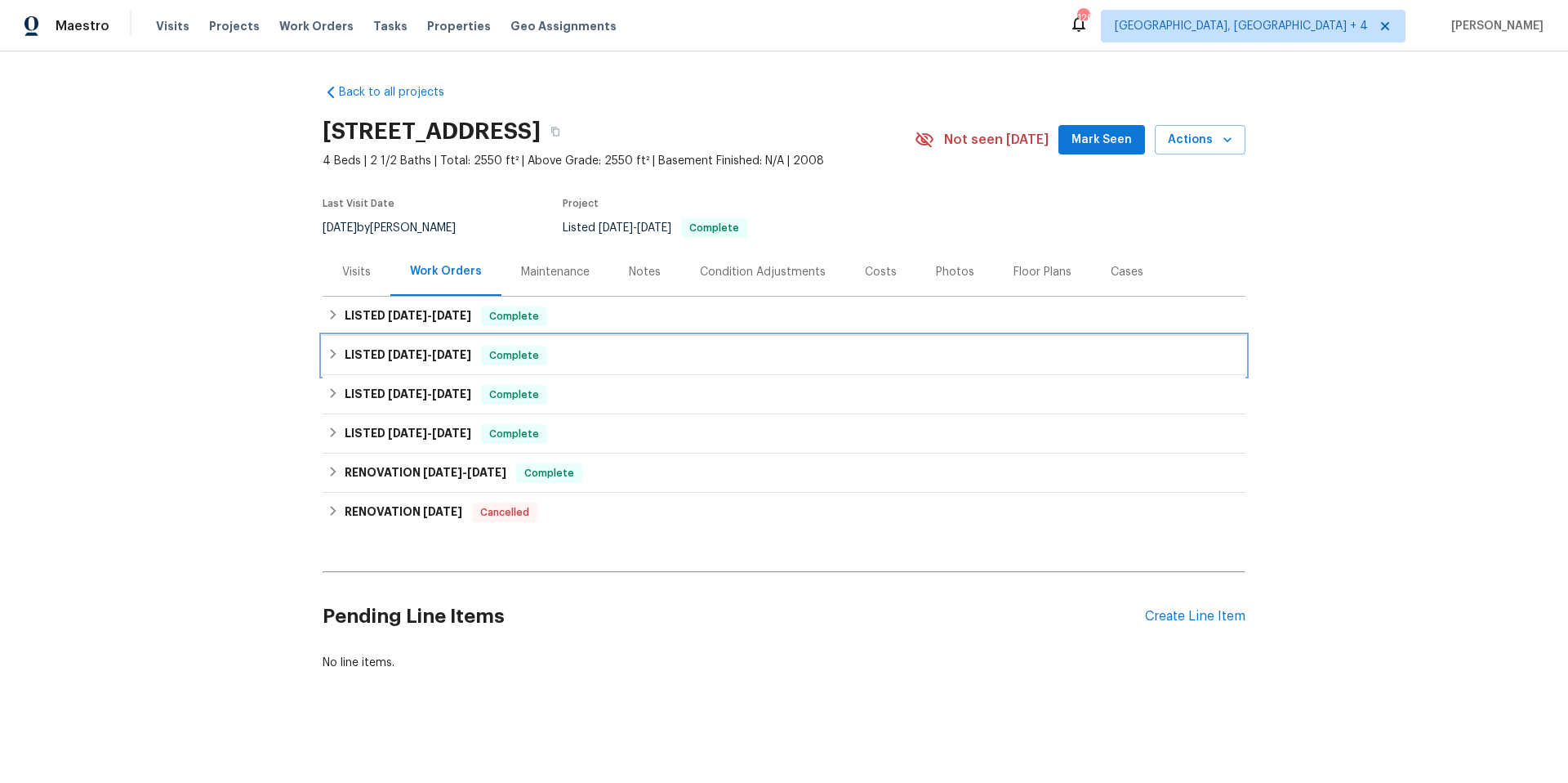
click at [586, 351] on div "LISTED [DATE] - [DATE] Complete" at bounding box center [784, 355] width 913 height 20
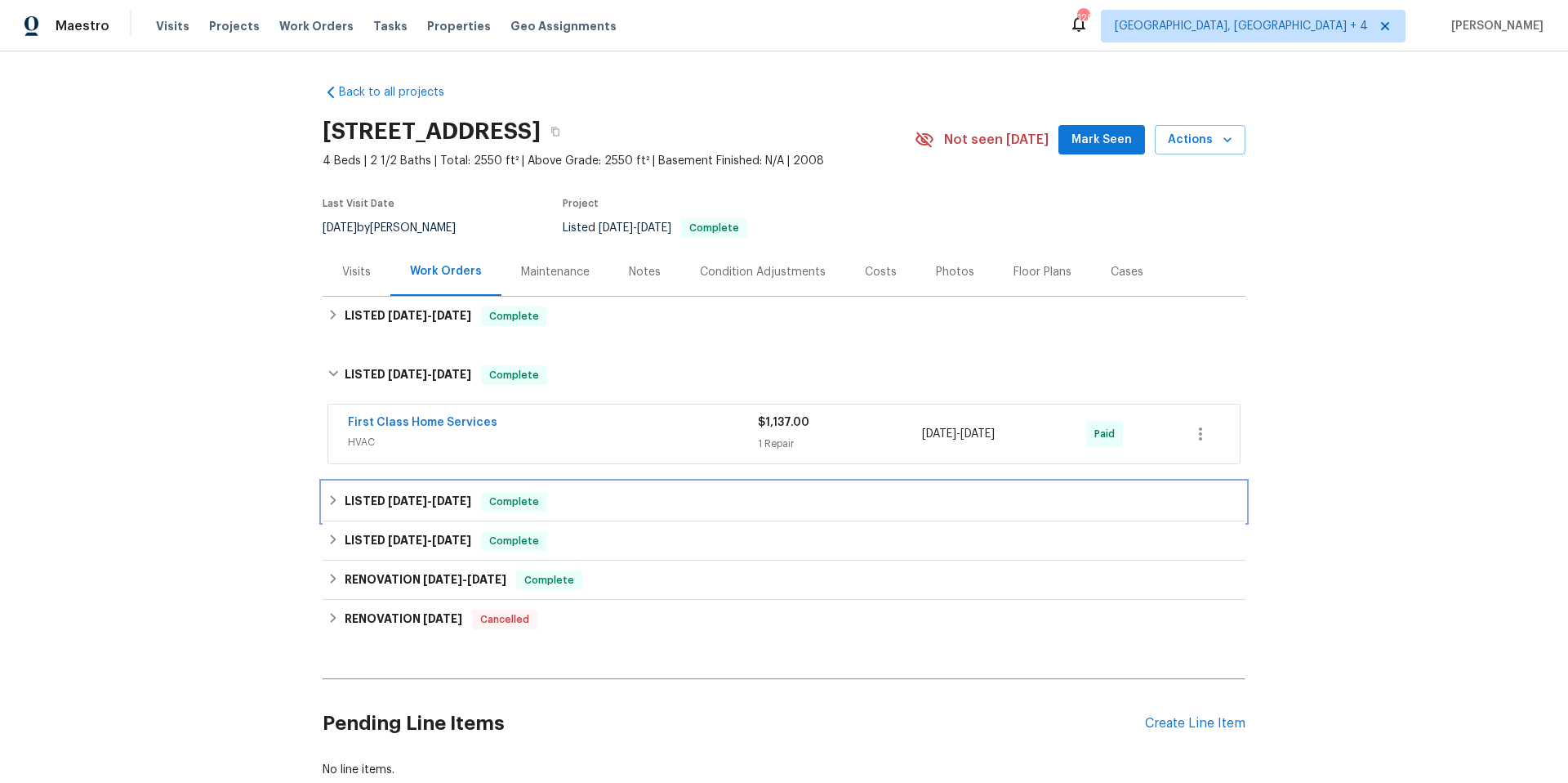
drag, startPoint x: 610, startPoint y: 501, endPoint x: 629, endPoint y: 500, distance: 19.0
click at [610, 501] on div "LISTED [DATE] - [DATE] Complete" at bounding box center [784, 502] width 913 height 20
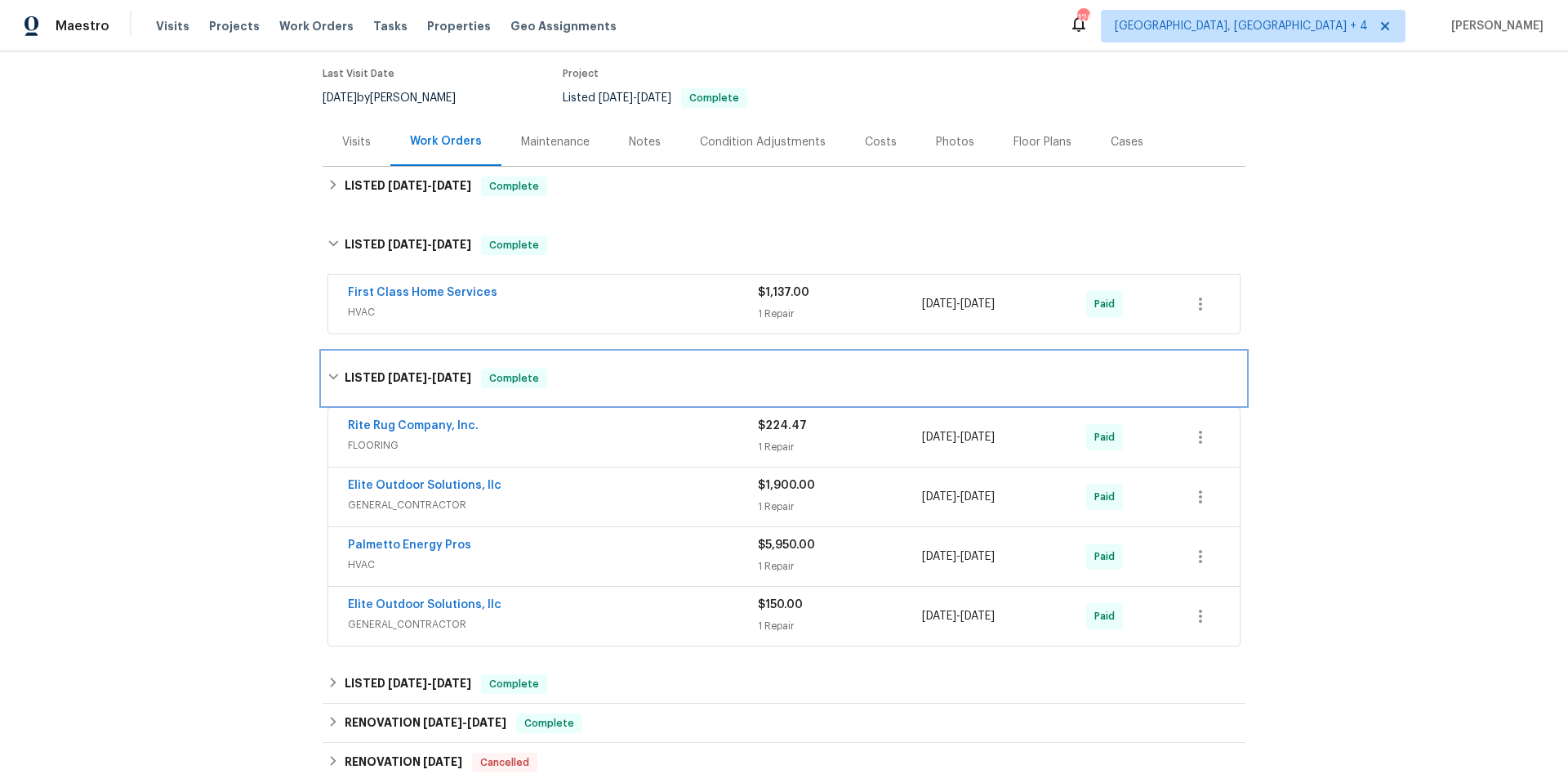
scroll to position [136, 0]
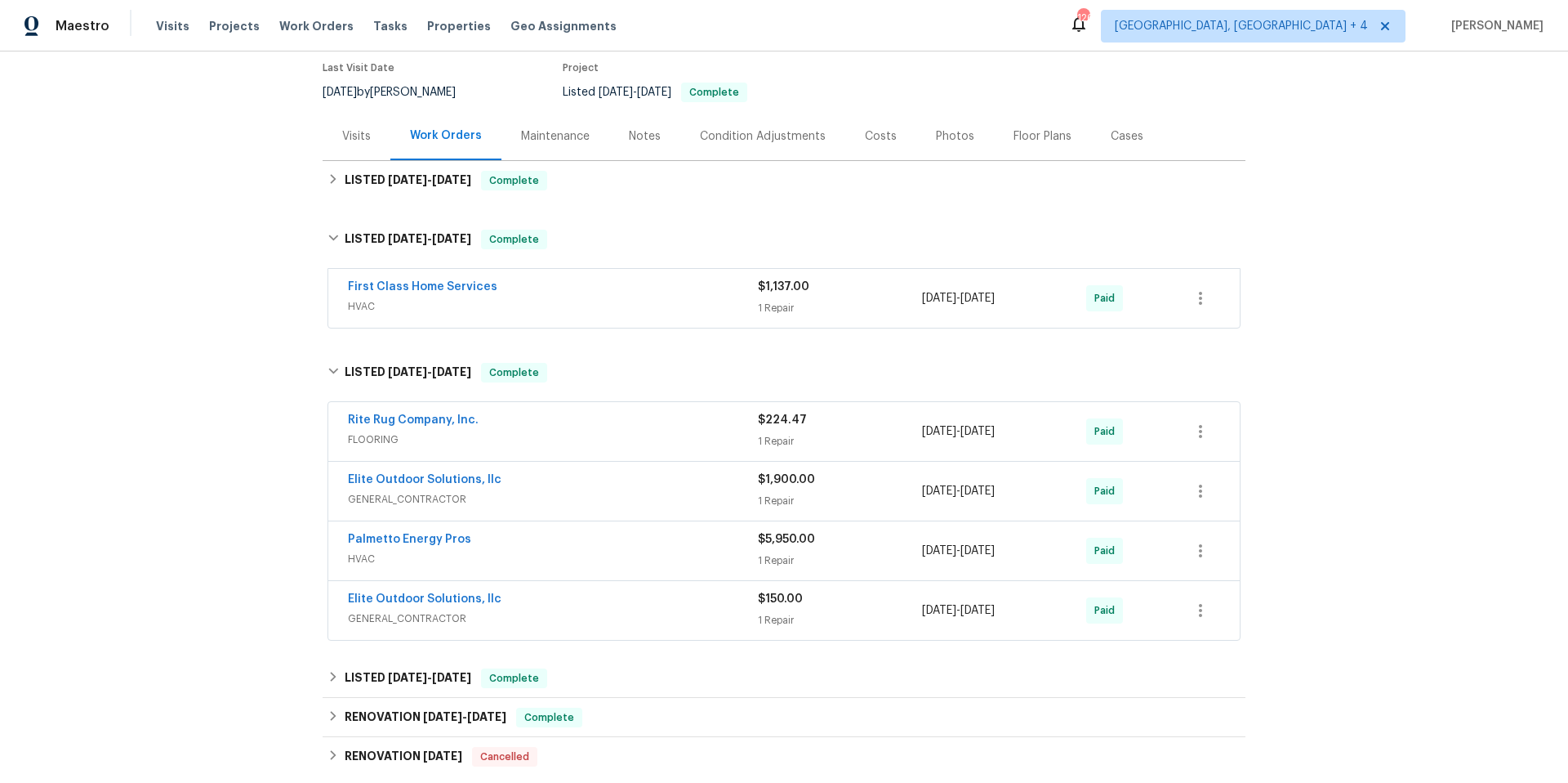
click at [638, 493] on span "GENERAL_CONTRACTOR" at bounding box center [553, 499] width 410 height 16
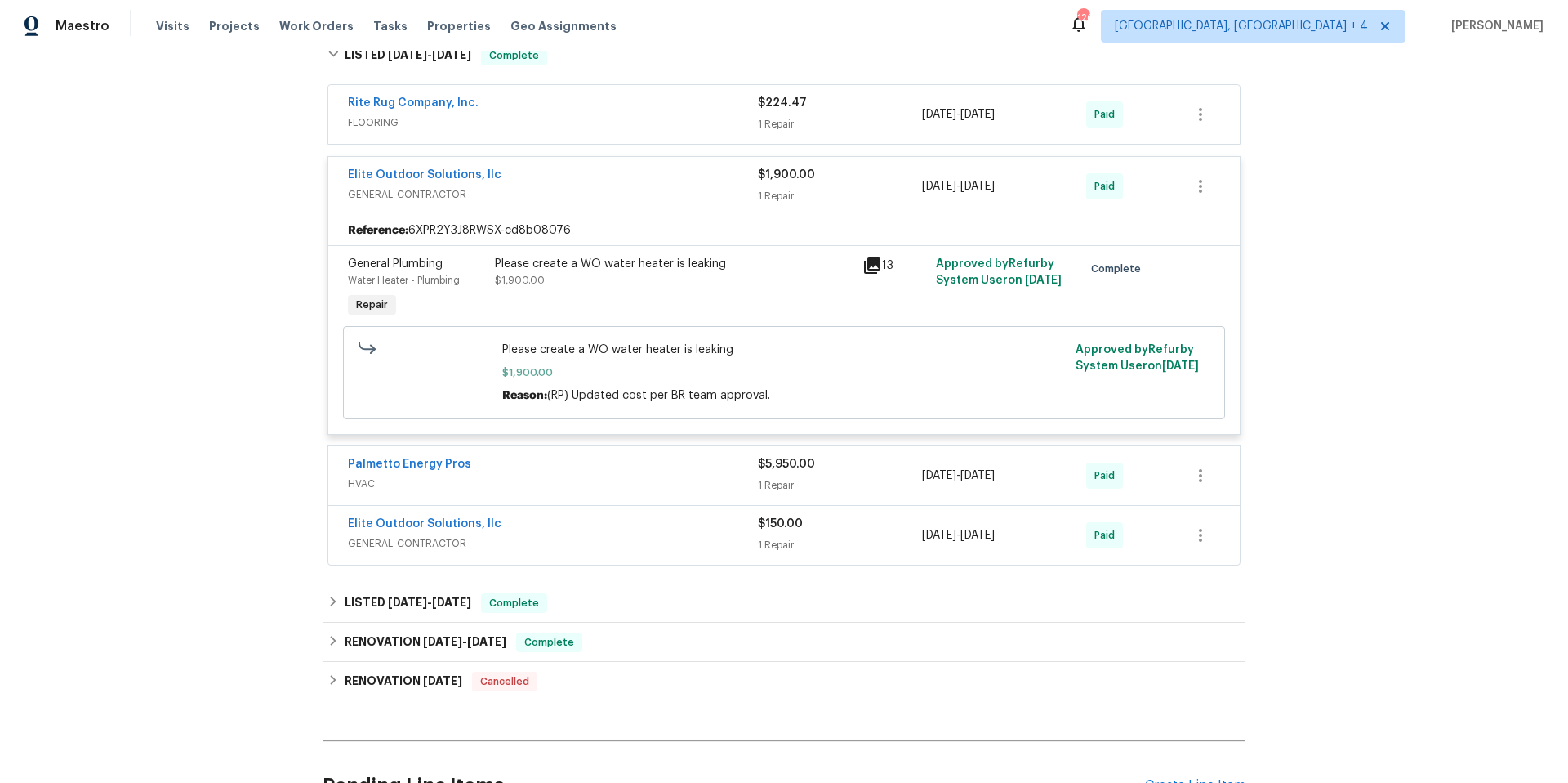
scroll to position [453, 0]
click at [603, 503] on div "Palmetto Energy Pros HVAC $5,950.00 1 Repair [DATE] - [DATE] Paid" at bounding box center [784, 474] width 911 height 59
click at [436, 461] on link "Palmetto Energy Pros" at bounding box center [409, 463] width 123 height 12
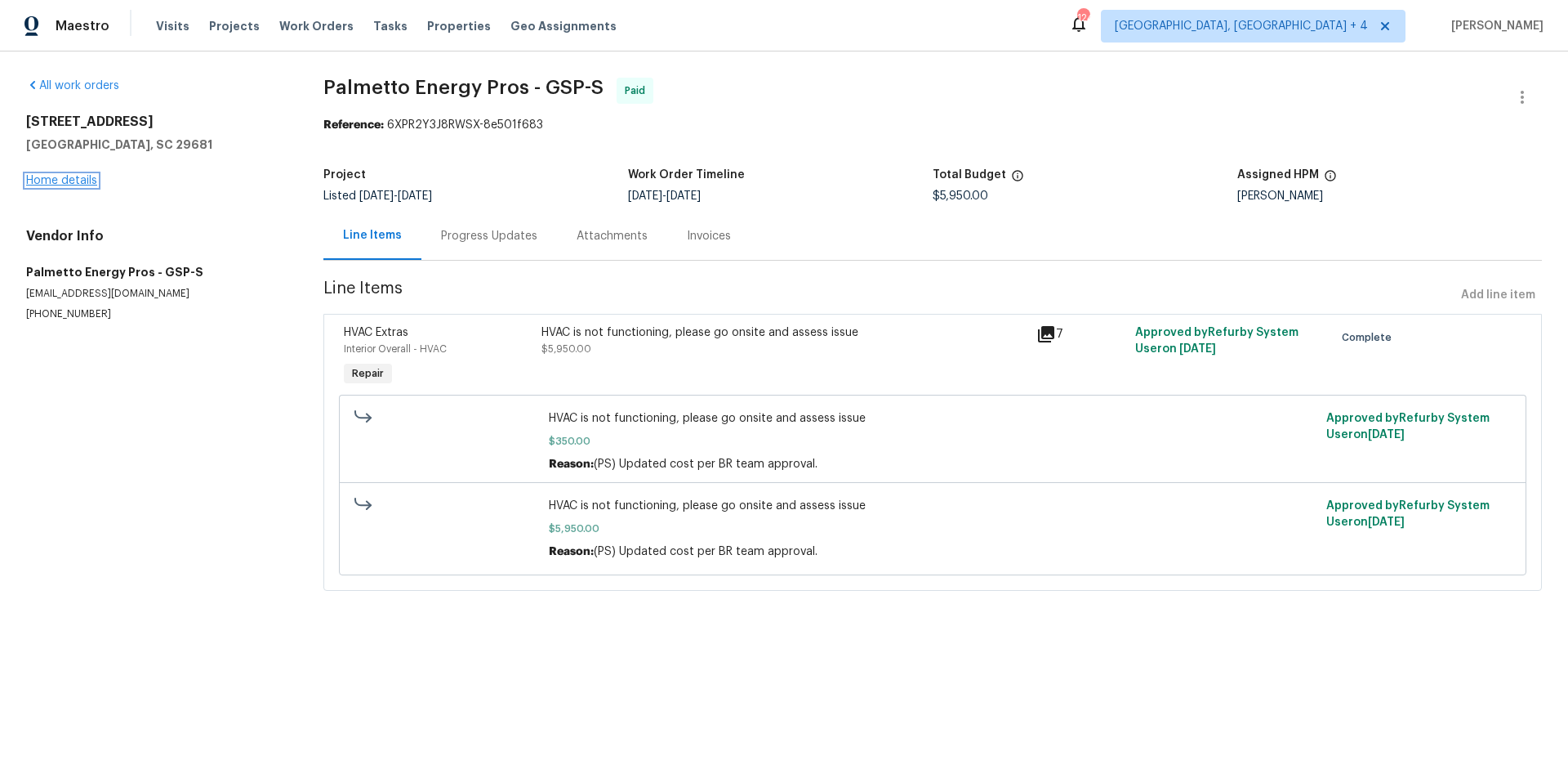
click at [52, 176] on link "Home details" at bounding box center [61, 180] width 71 height 12
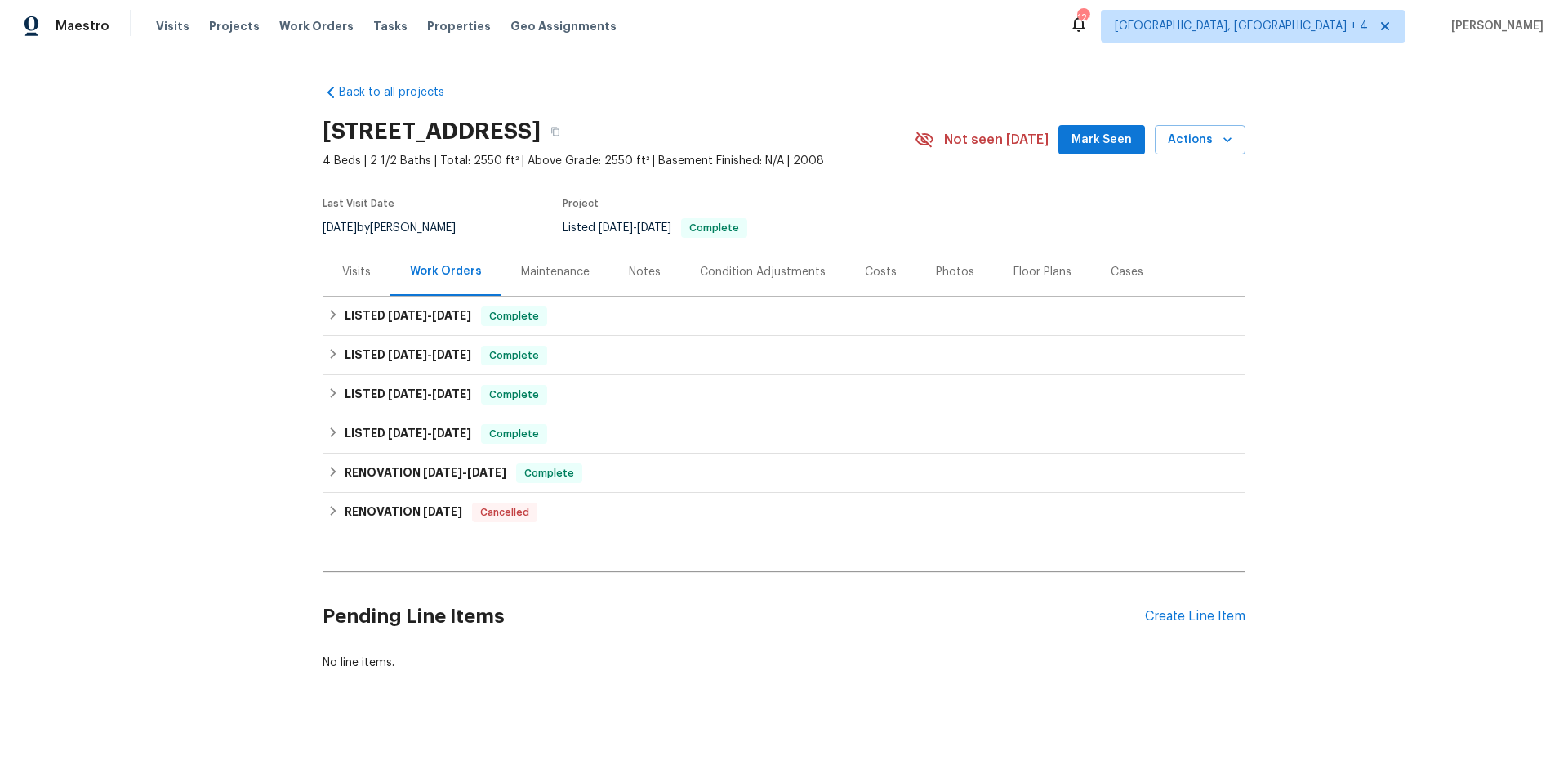
click at [358, 272] on div "Visits" at bounding box center [357, 272] width 29 height 16
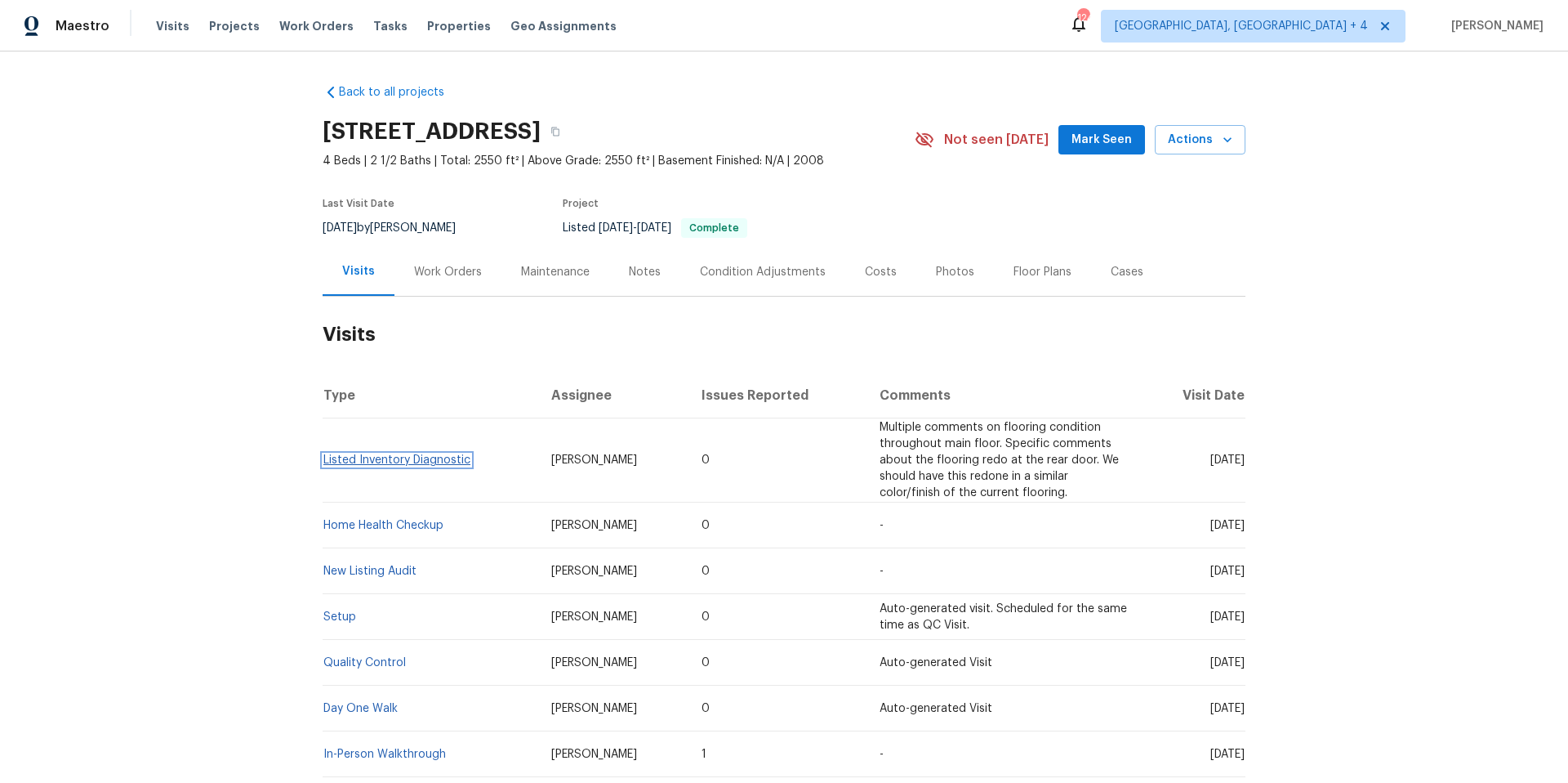
click at [408, 461] on link "Listed Inventory Diagnostic" at bounding box center [397, 459] width 147 height 12
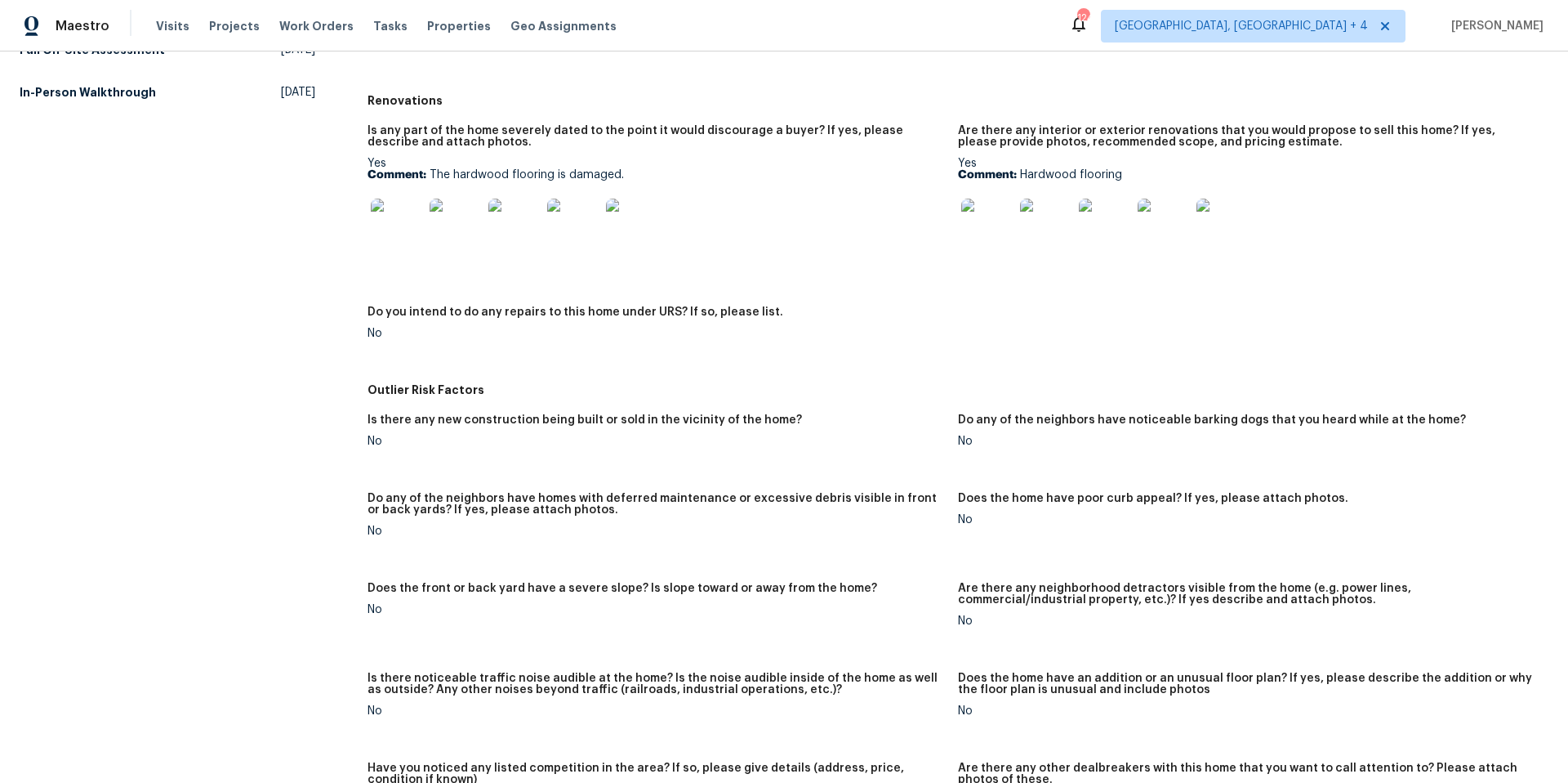
scroll to position [467, 0]
click at [991, 228] on img at bounding box center [987, 222] width 52 height 52
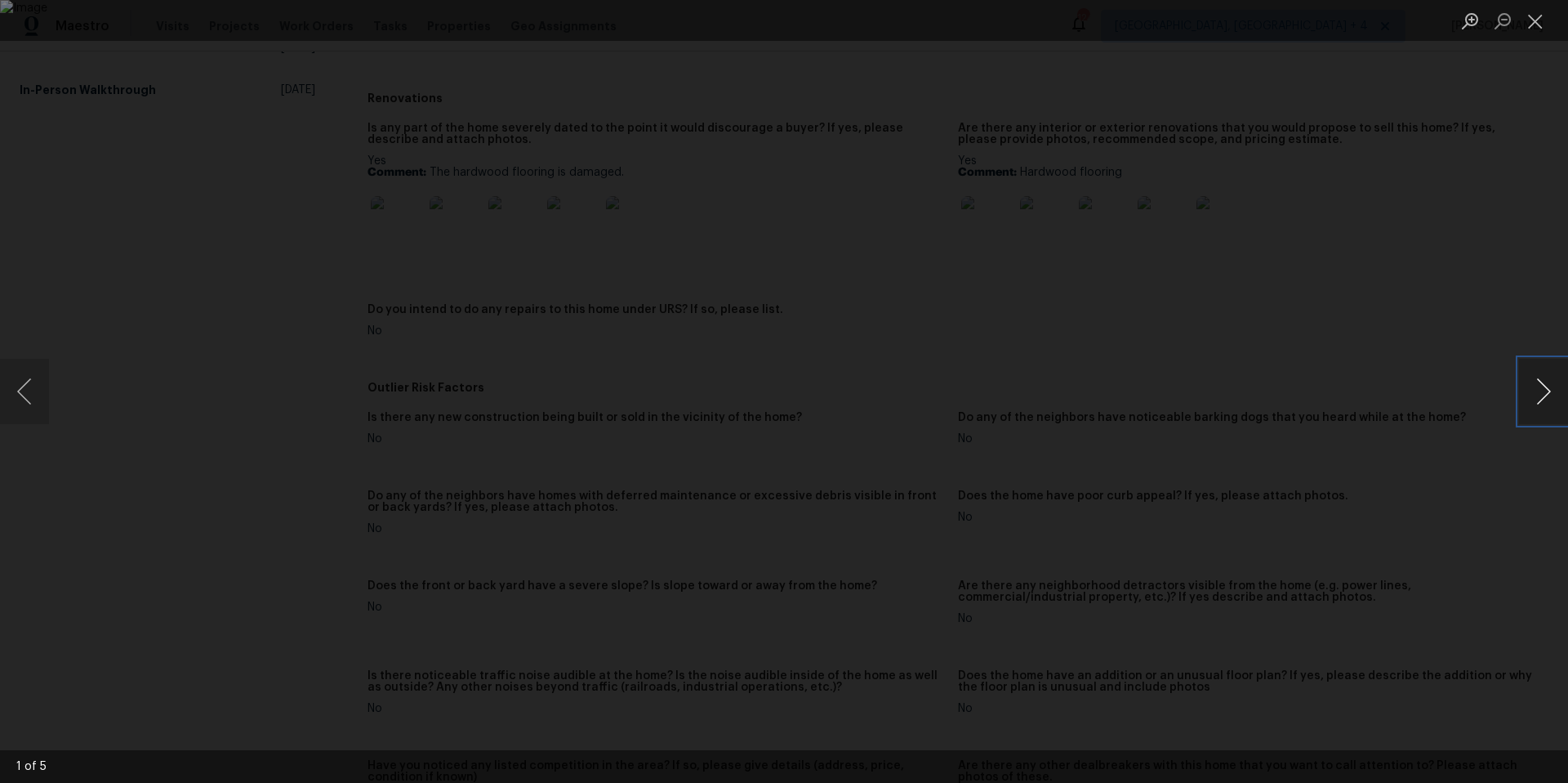
click at [1544, 394] on button "Next image" at bounding box center [1543, 392] width 49 height 65
click at [1544, 393] on button "Next image" at bounding box center [1543, 392] width 49 height 65
click at [1545, 393] on button "Next image" at bounding box center [1543, 392] width 49 height 65
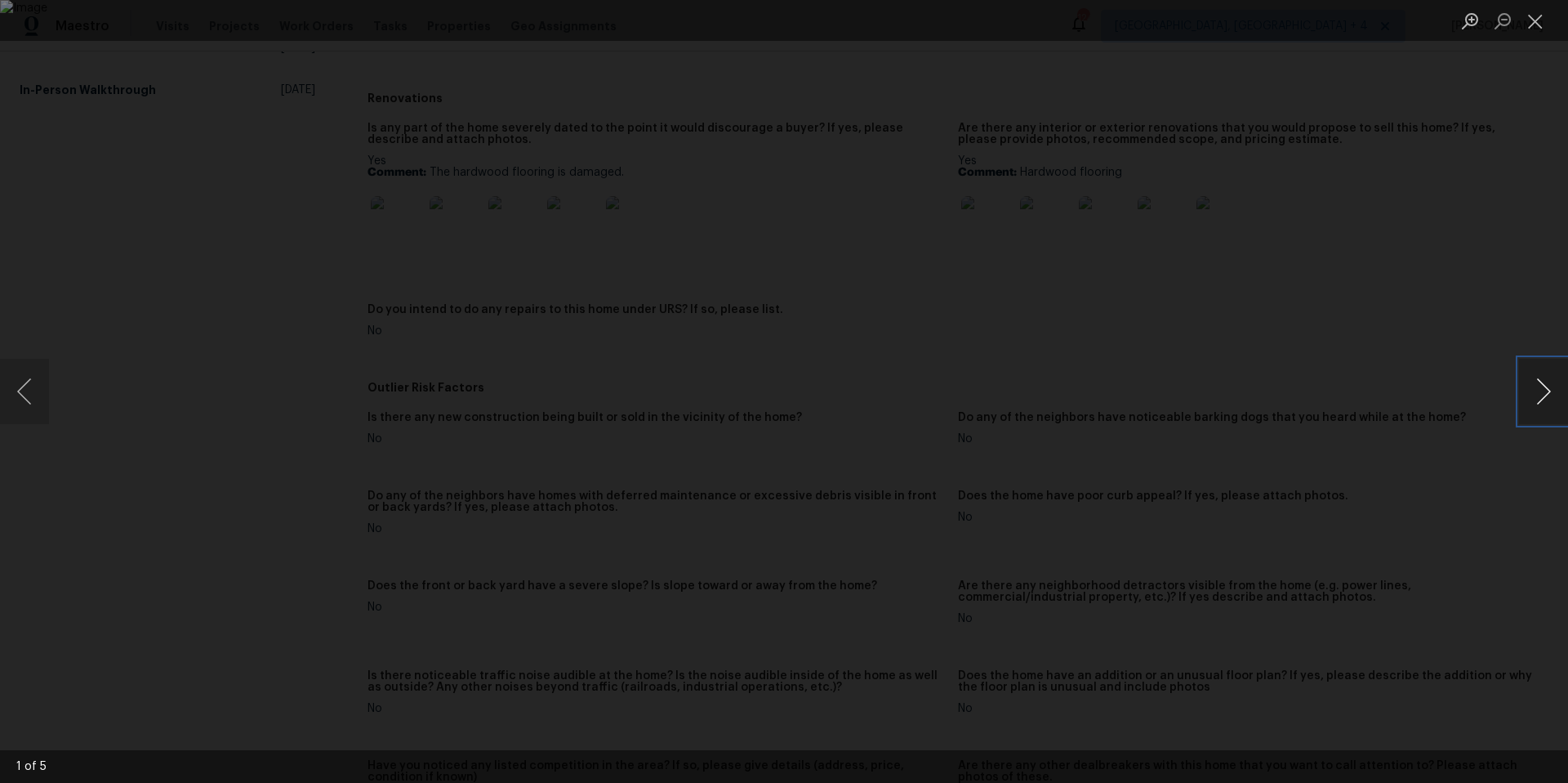
click at [1544, 394] on button "Next image" at bounding box center [1543, 392] width 49 height 65
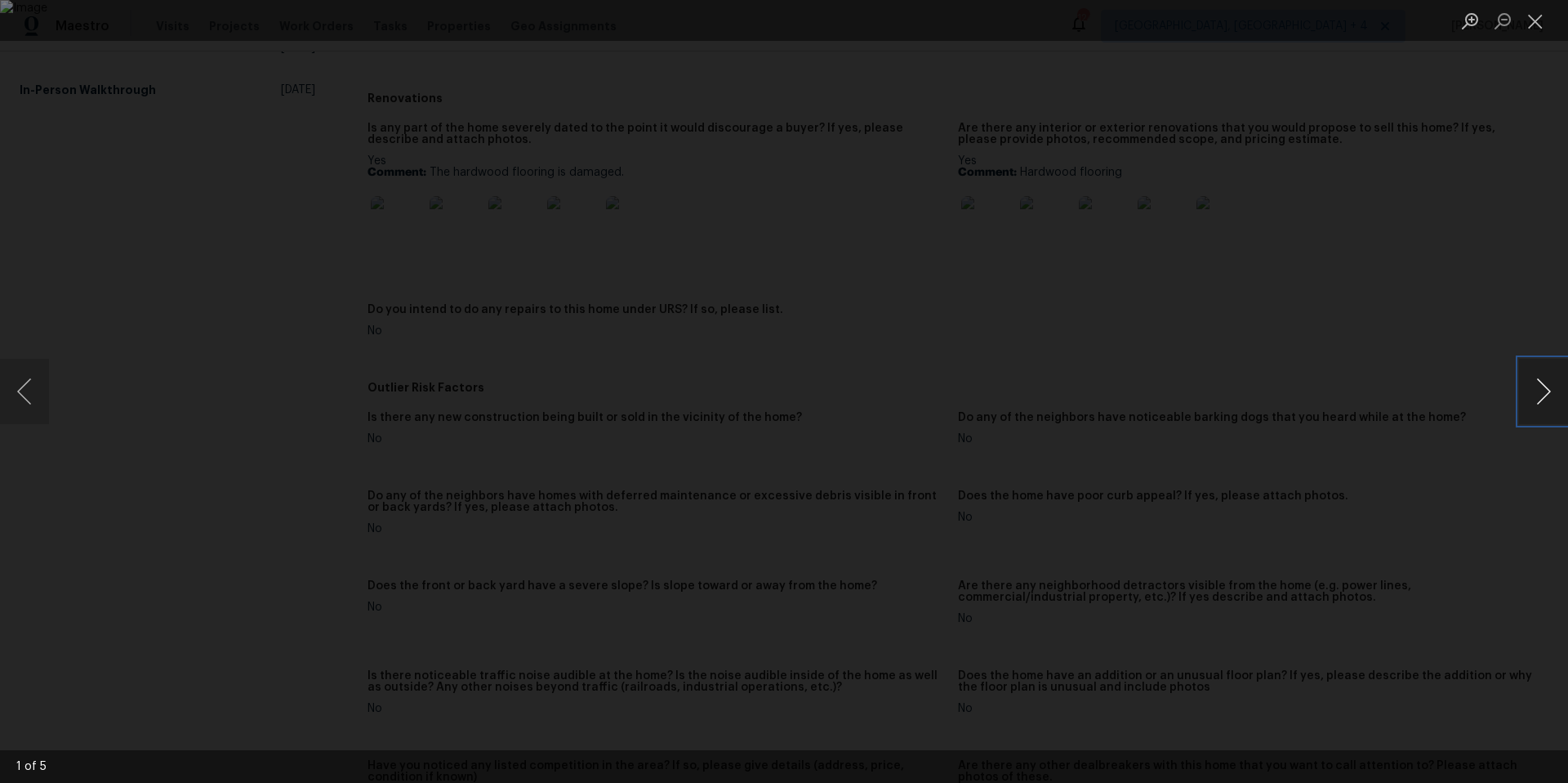
click at [1544, 394] on button "Next image" at bounding box center [1543, 392] width 49 height 65
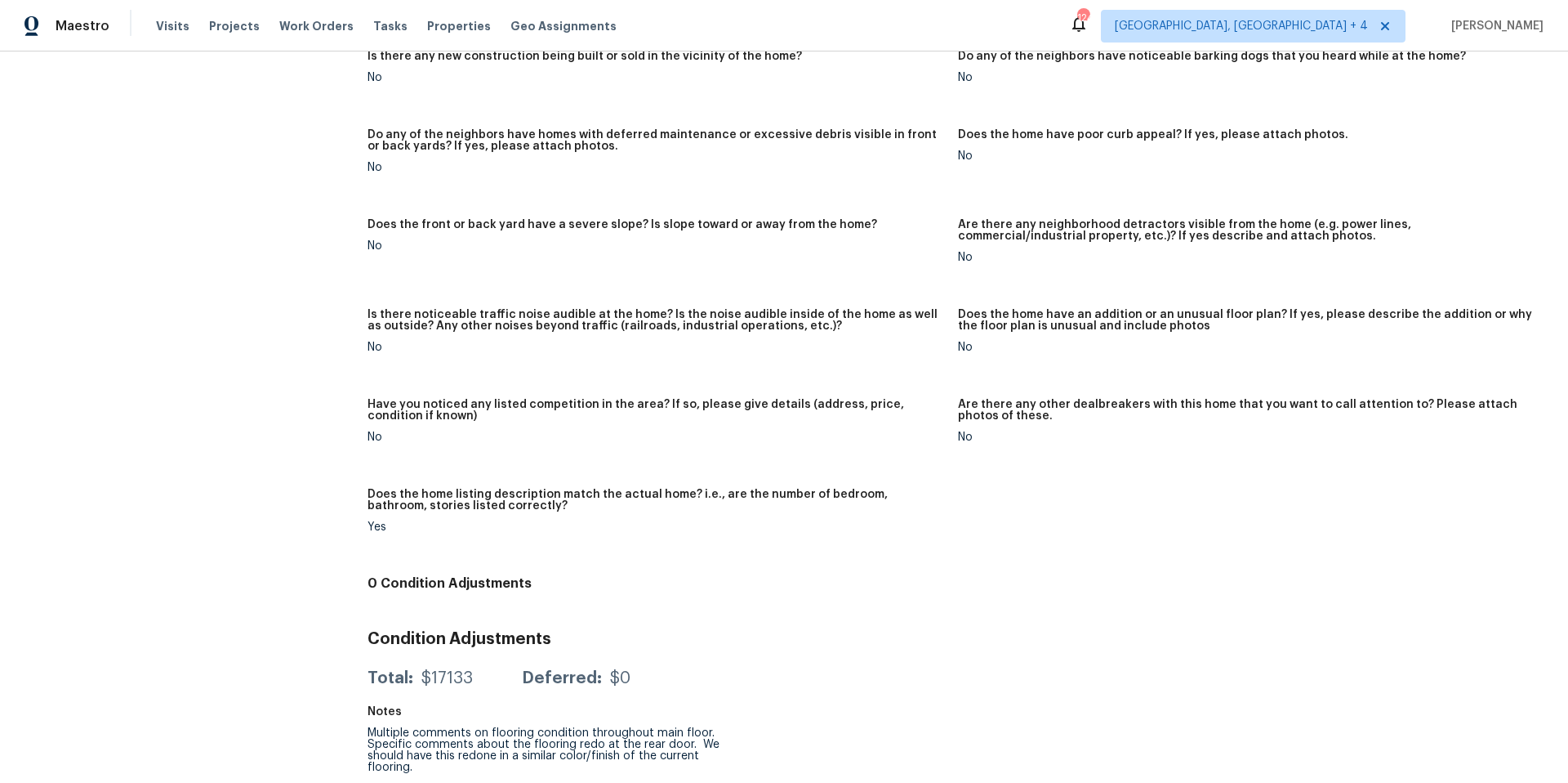
scroll to position [828, 0]
